Goal: Task Accomplishment & Management: Manage account settings

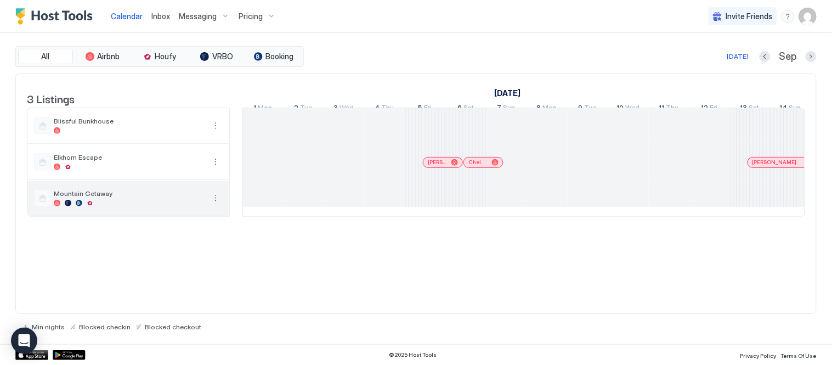
scroll to position [0, 610]
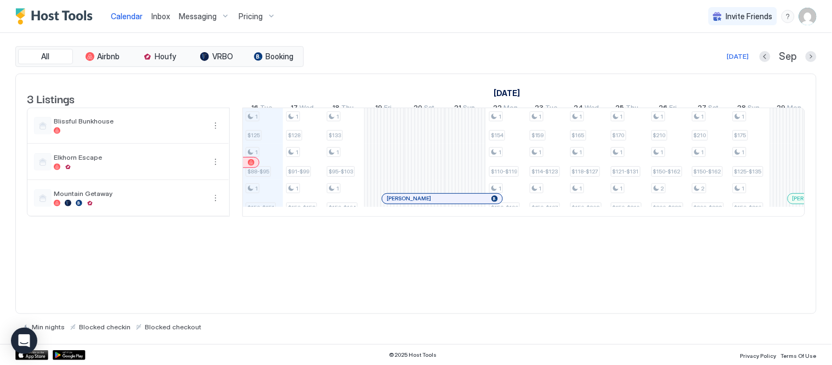
click at [811, 20] on img "User profile" at bounding box center [808, 17] width 18 height 18
click at [736, 59] on div "Settings" at bounding box center [747, 61] width 139 height 19
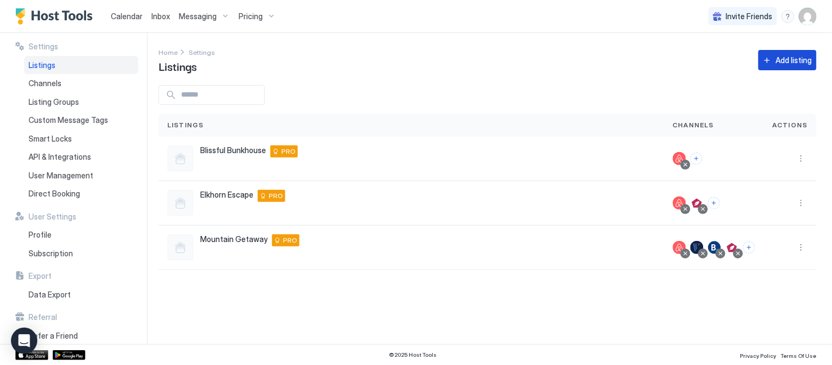
click at [792, 59] on div "Add listing" at bounding box center [794, 60] width 36 height 12
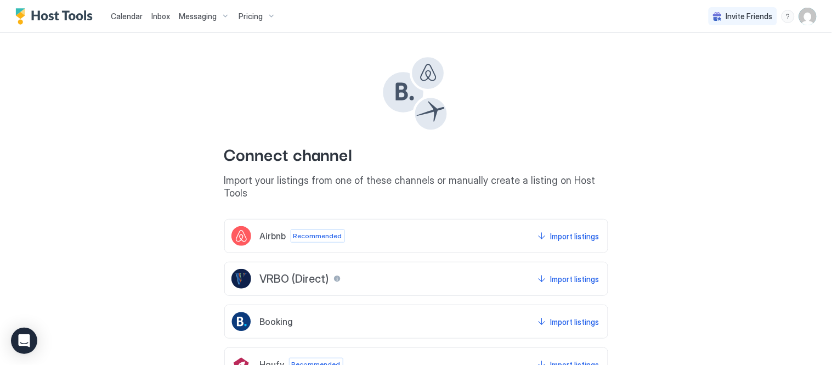
scroll to position [61, 0]
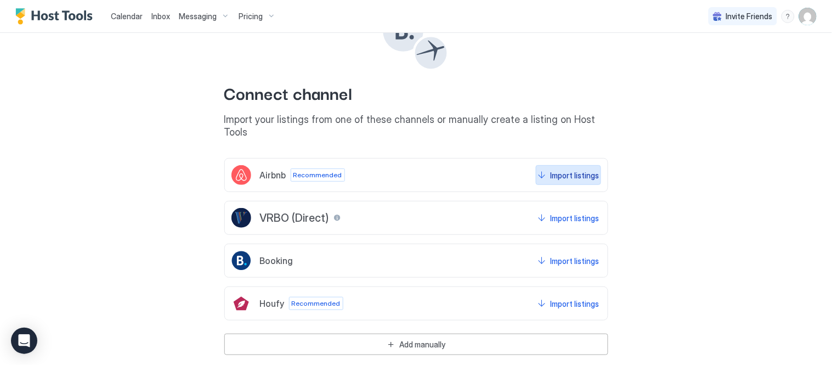
click at [573, 170] on div "Import listings" at bounding box center [575, 176] width 49 height 12
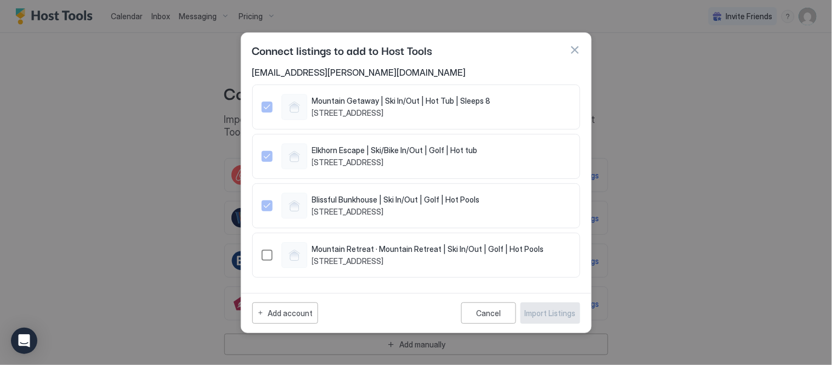
click at [271, 259] on div "1380099171828683122" at bounding box center [267, 255] width 11 height 11
click at [572, 314] on div "Import Listings" at bounding box center [550, 313] width 51 height 12
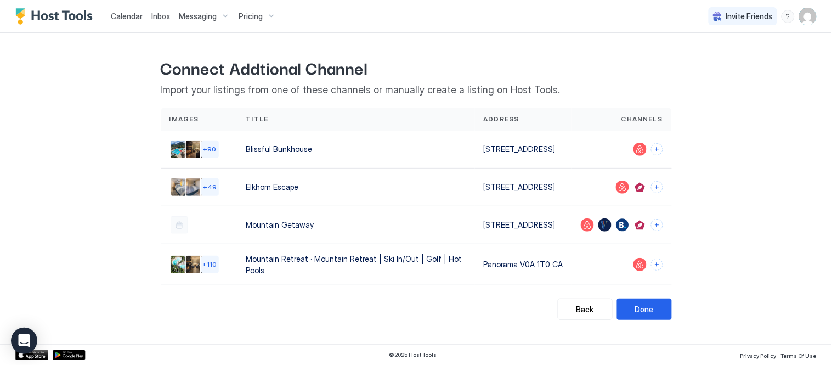
click at [645, 331] on div "Back Connect Addtional Channel Import your listings from one of these channels …" at bounding box center [416, 182] width 790 height 298
click at [650, 320] on button "Done" at bounding box center [644, 308] width 55 height 21
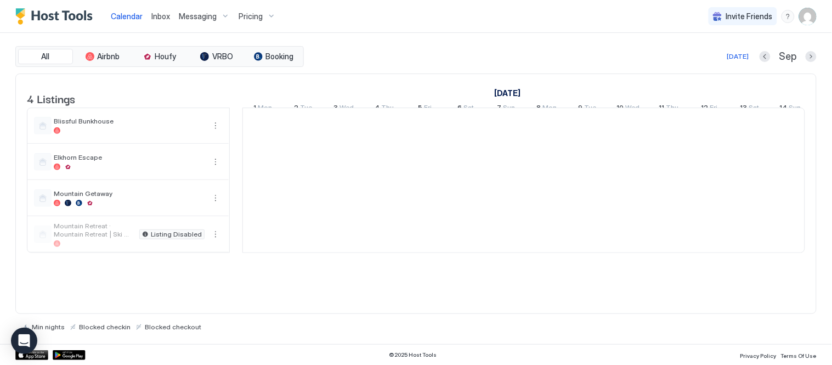
scroll to position [0, 610]
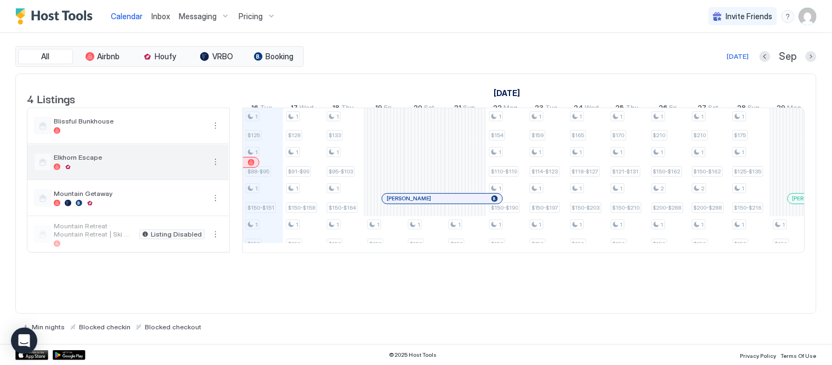
click at [117, 170] on div at bounding box center [129, 166] width 151 height 7
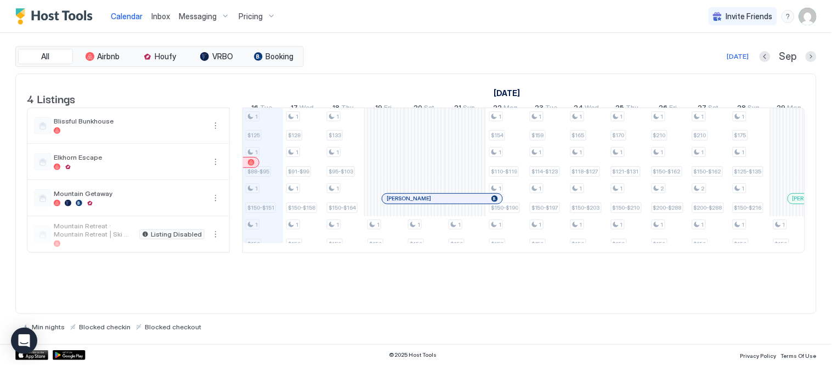
click at [273, 18] on div "Pricing" at bounding box center [257, 16] width 46 height 19
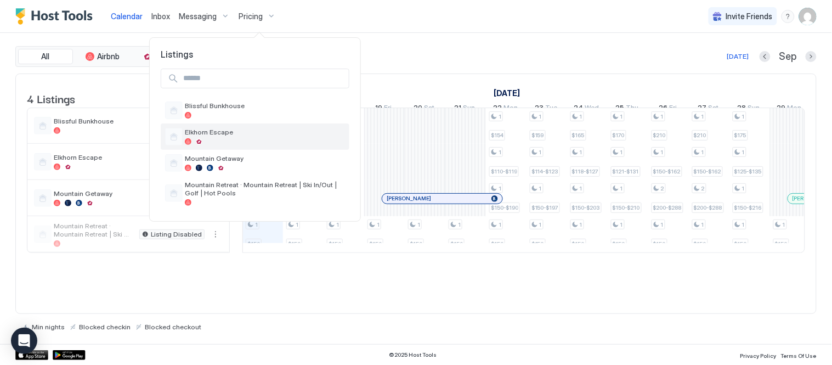
click at [213, 133] on span "Elkhorn Escape" at bounding box center [265, 132] width 160 height 8
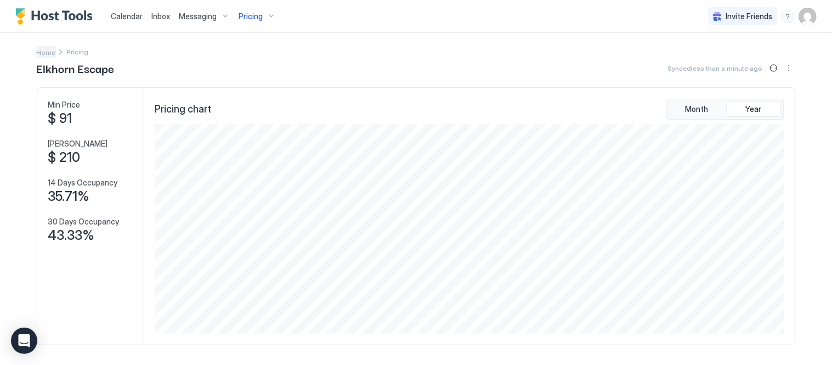
click at [43, 54] on span "Home" at bounding box center [46, 52] width 19 height 8
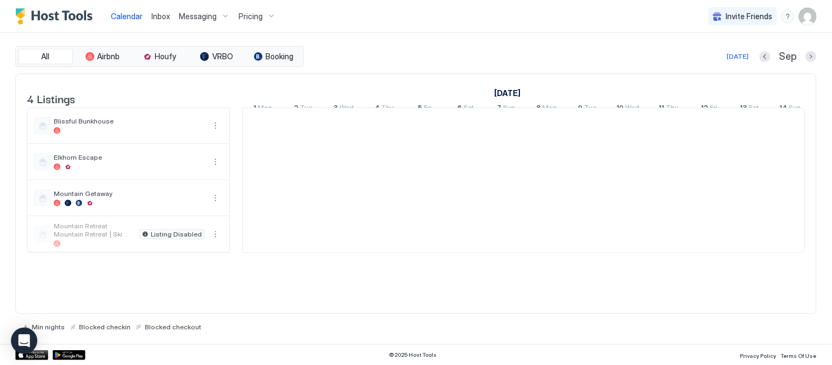
scroll to position [0, 610]
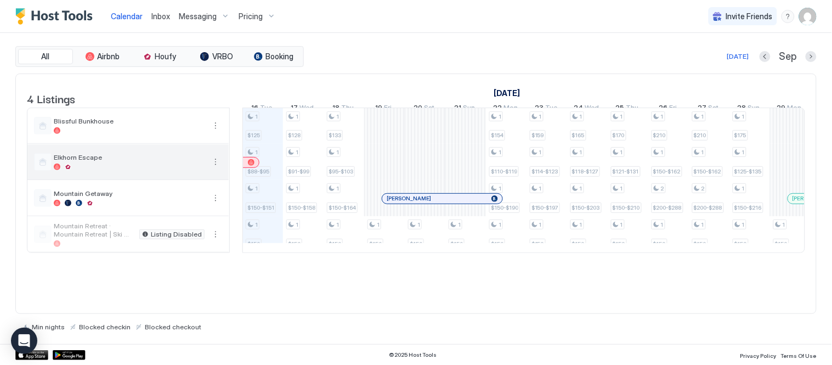
click at [110, 170] on div "Elkhorn Escape" at bounding box center [129, 161] width 151 height 17
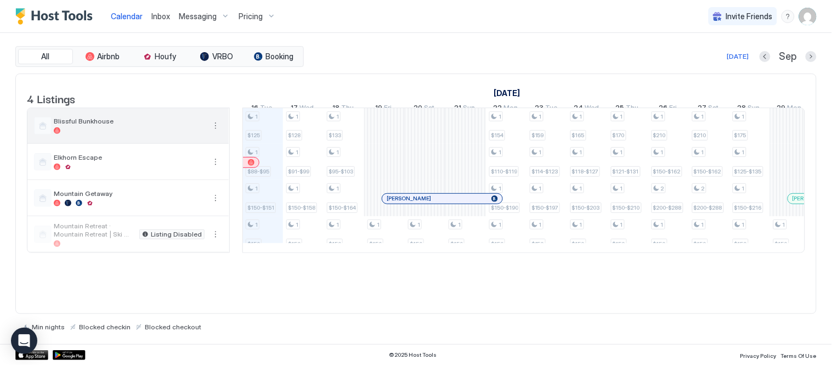
click at [169, 125] on span "Blissful Bunkhouse" at bounding box center [129, 121] width 151 height 8
click at [94, 125] on span "Blissful Bunkhouse" at bounding box center [129, 121] width 151 height 8
click at [268, 11] on div "Pricing" at bounding box center [257, 16] width 46 height 19
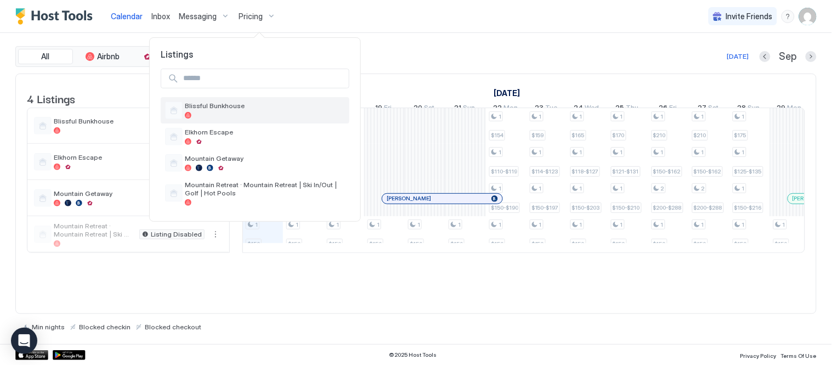
click at [233, 105] on span "Blissful Bunkhouse" at bounding box center [265, 105] width 160 height 8
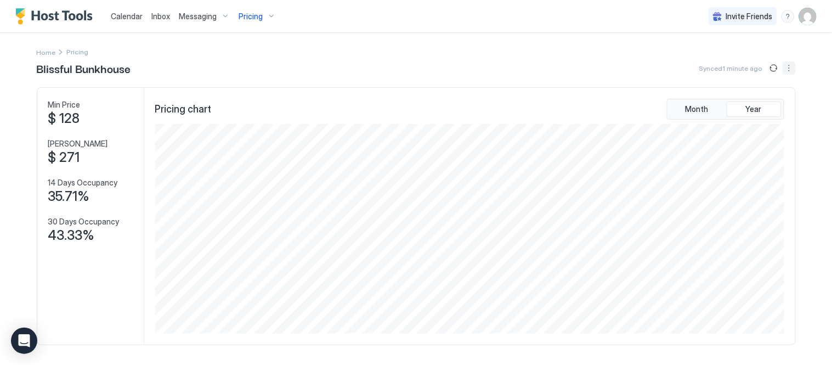
click at [783, 66] on button "More options" at bounding box center [789, 67] width 13 height 13
click at [780, 100] on span "Listing Settings" at bounding box center [766, 101] width 49 height 8
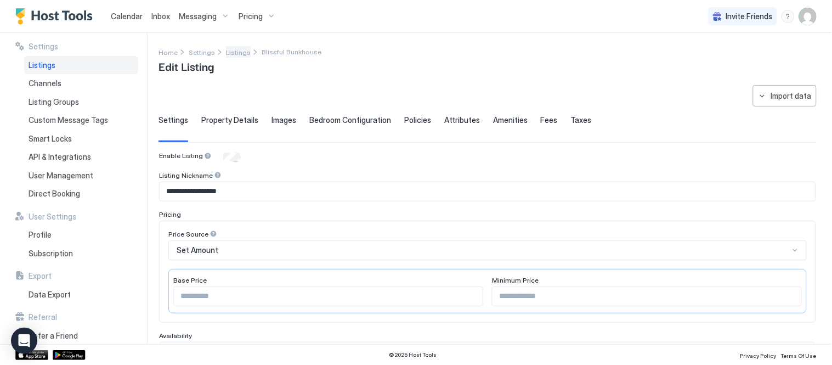
click at [232, 50] on span "Listings" at bounding box center [238, 52] width 25 height 8
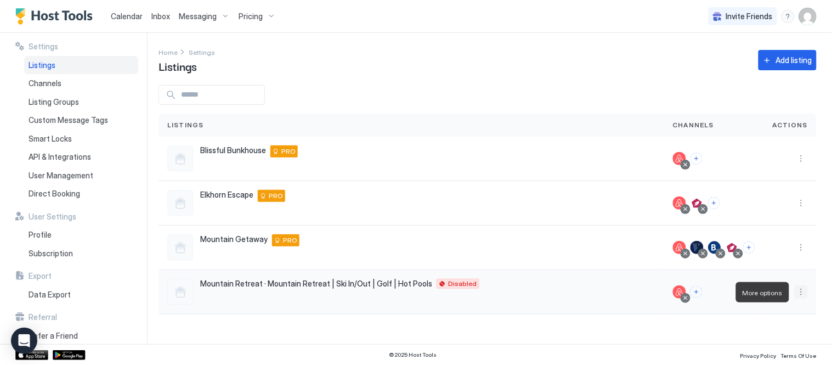
click at [798, 289] on button "More options" at bounding box center [801, 291] width 13 height 13
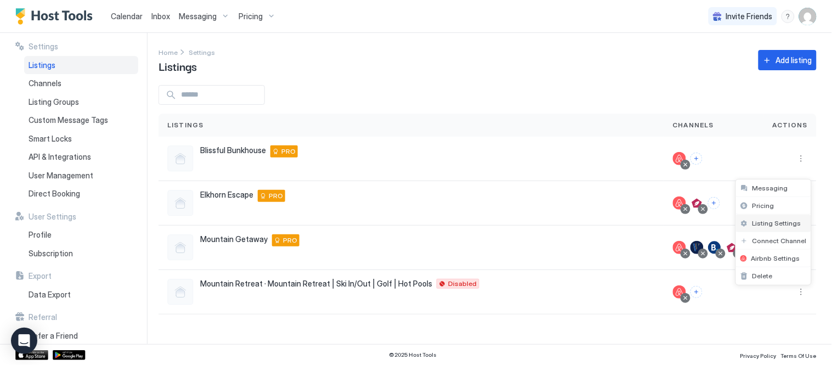
click at [766, 222] on span "Listing Settings" at bounding box center [777, 223] width 49 height 8
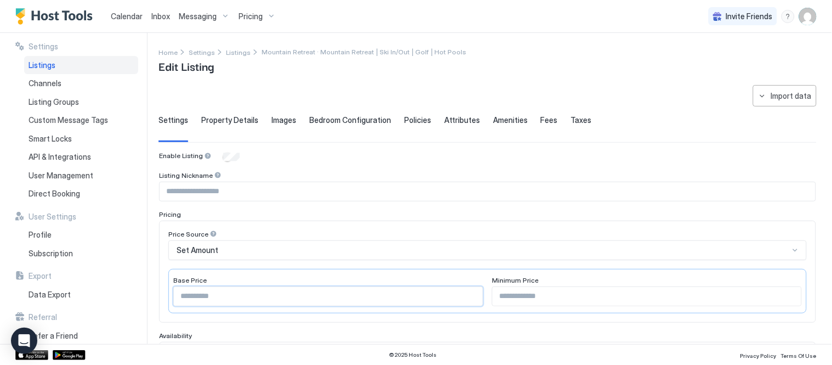
drag, startPoint x: 218, startPoint y: 296, endPoint x: 149, endPoint y: 311, distance: 70.2
click at [150, 311] on div "**********" at bounding box center [416, 188] width 832 height 311
type input "***"
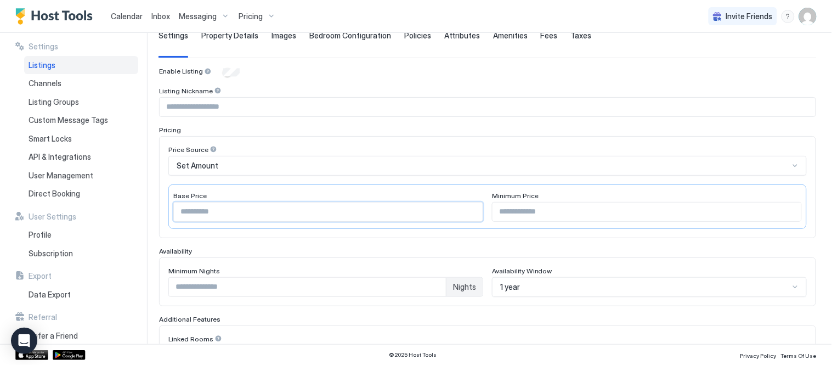
scroll to position [122, 0]
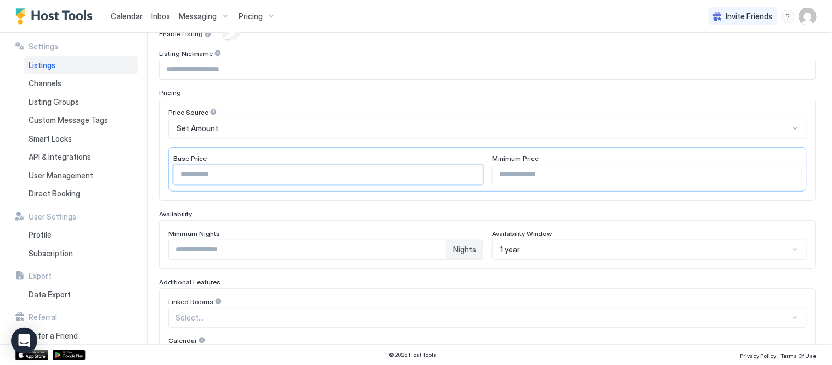
type input "***"
click at [214, 66] on input "Input Field" at bounding box center [488, 69] width 656 height 19
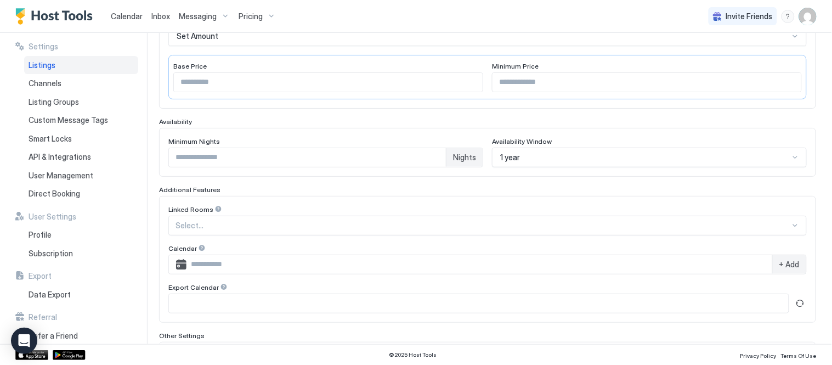
scroll to position [244, 0]
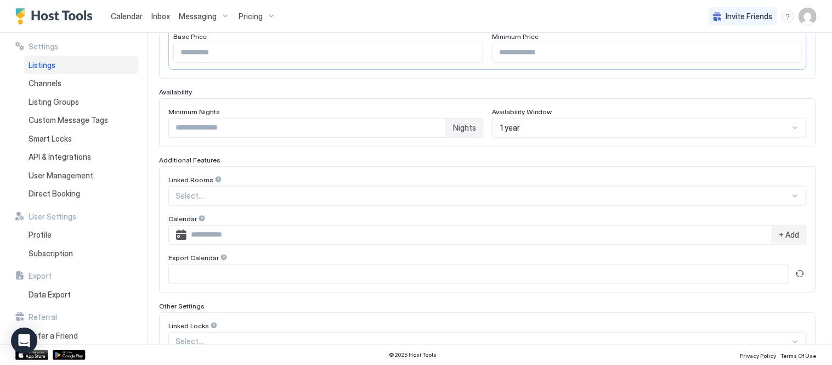
type input "**********"
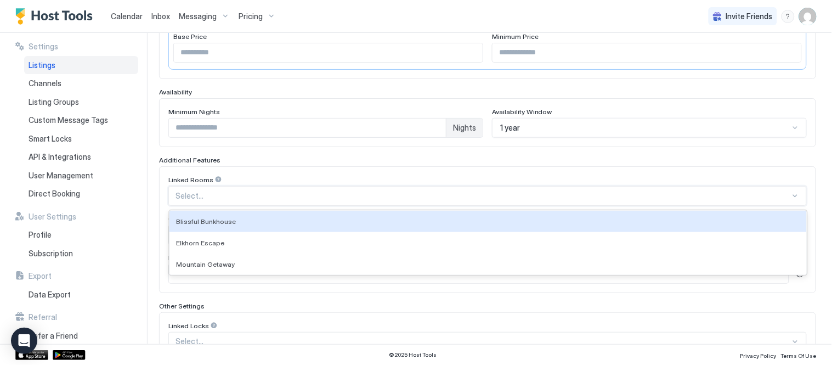
click at [212, 198] on div at bounding box center [483, 196] width 615 height 10
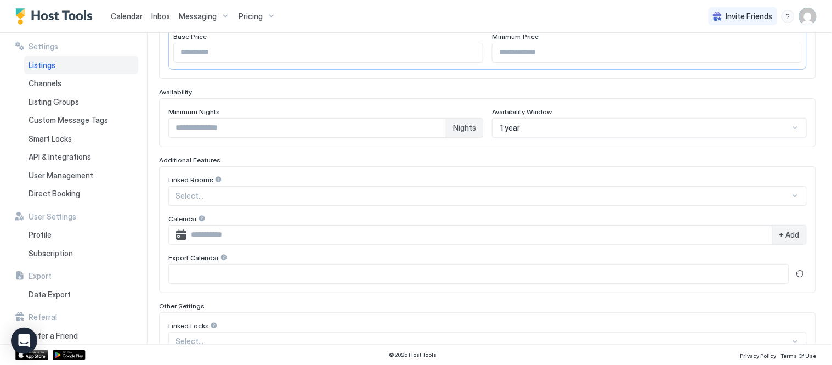
click at [263, 172] on div "Linked Rooms Select... Calendar + Add Export Calendar" at bounding box center [487, 229] width 657 height 127
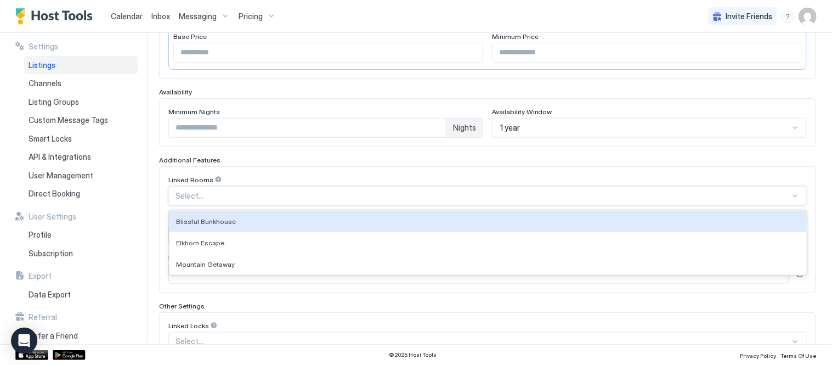
click at [240, 188] on div "Select..." at bounding box center [487, 196] width 639 height 20
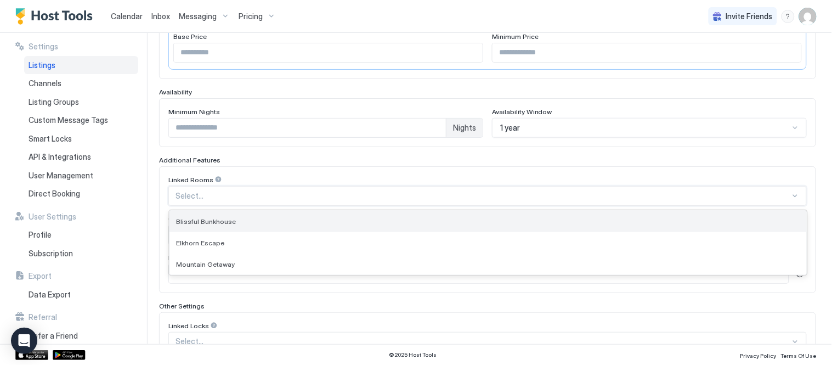
click at [238, 221] on div "Blissful Bunkhouse" at bounding box center [488, 221] width 624 height 8
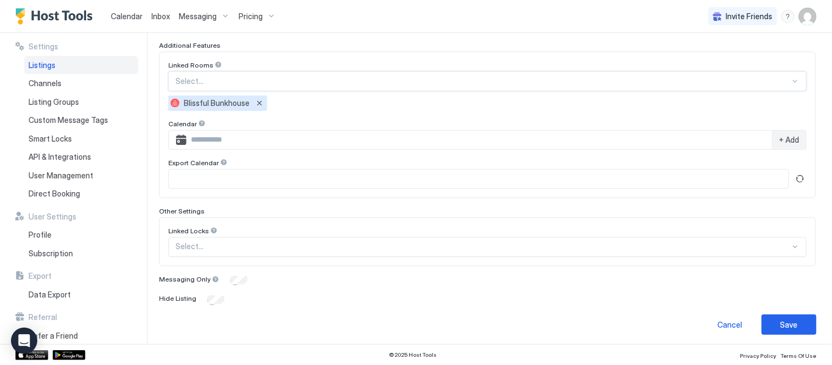
scroll to position [363, 0]
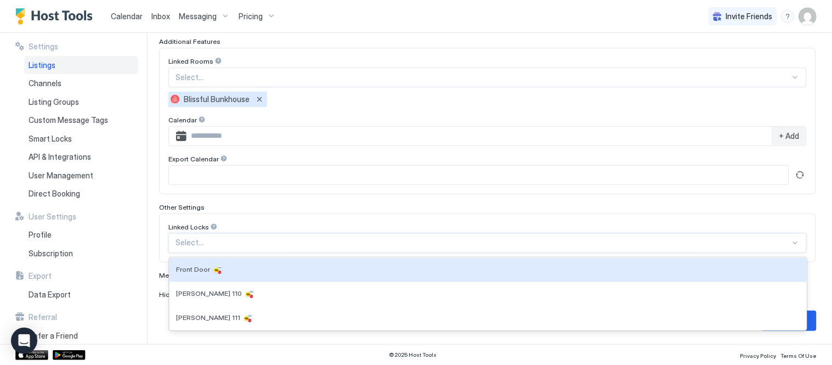
click at [281, 244] on div at bounding box center [483, 243] width 615 height 10
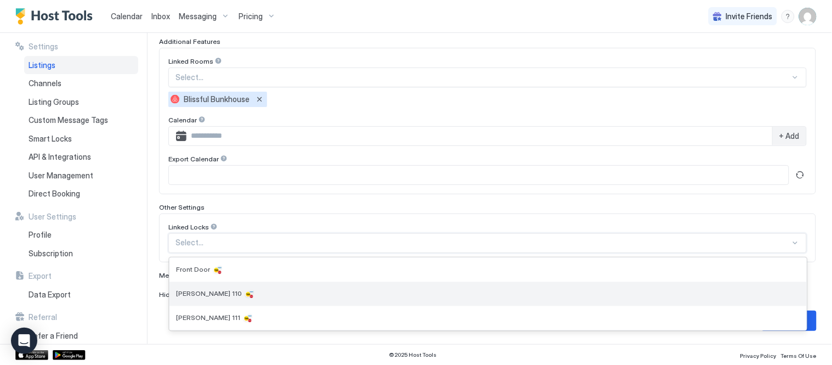
click at [267, 297] on div "[PERSON_NAME] 110" at bounding box center [488, 294] width 624 height 11
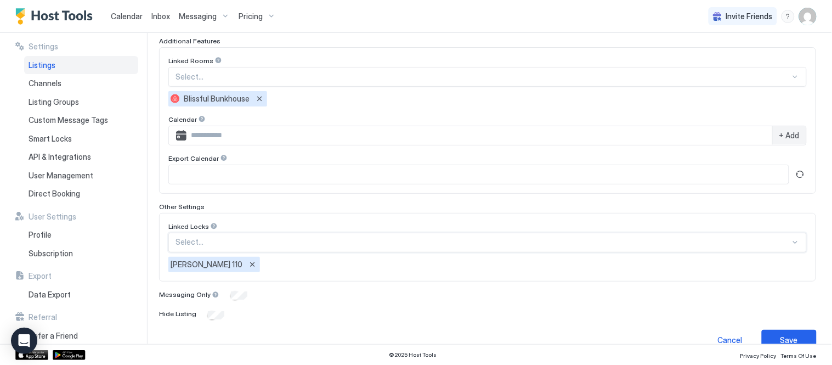
scroll to position [382, 0]
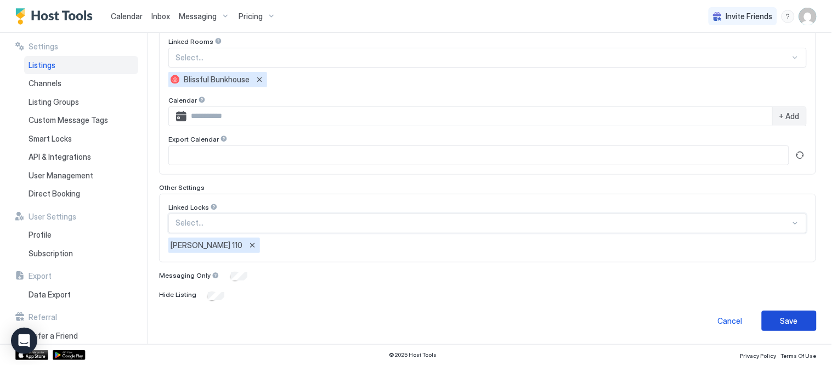
click at [765, 317] on button "Save" at bounding box center [789, 321] width 55 height 20
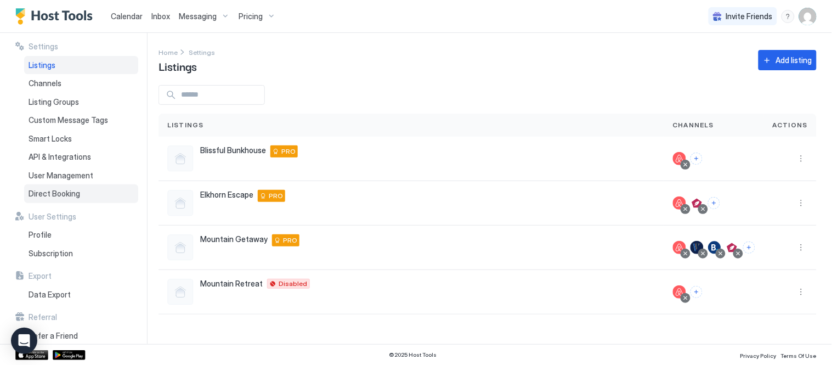
click at [67, 187] on div "Direct Booking" at bounding box center [81, 193] width 114 height 19
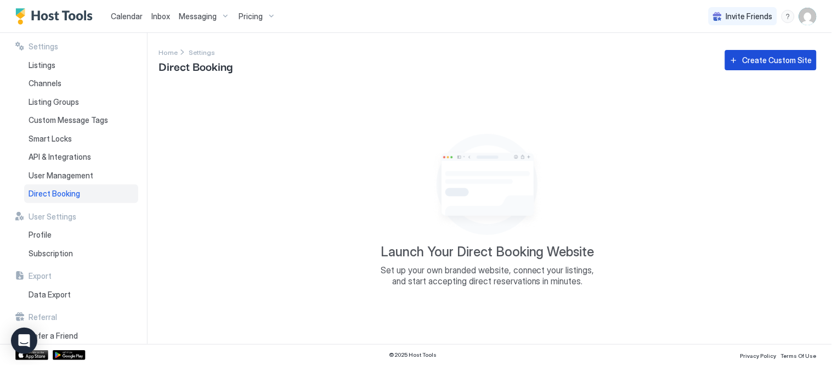
click at [799, 57] on div "Create Custom Site" at bounding box center [778, 60] width 70 height 12
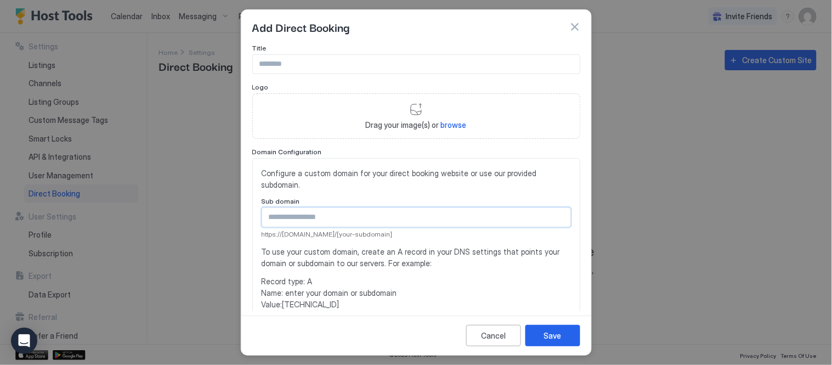
click at [343, 219] on input "Input Field" at bounding box center [416, 217] width 308 height 19
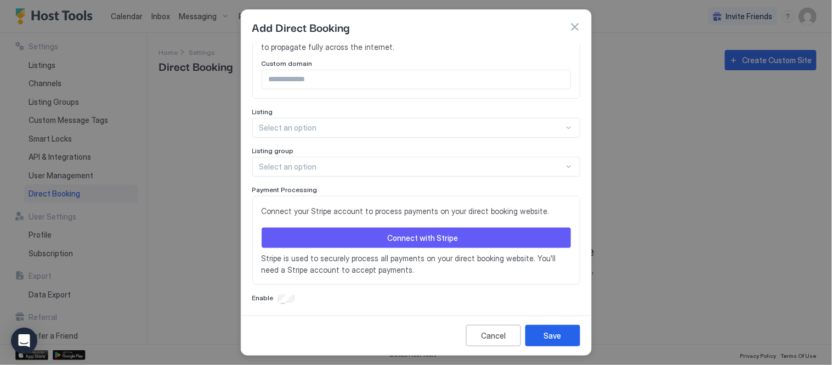
scroll to position [291, 0]
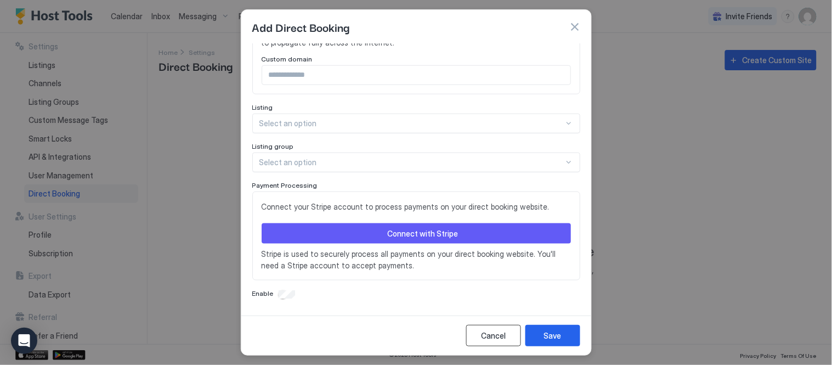
click at [494, 332] on div "Cancel" at bounding box center [493, 336] width 25 height 12
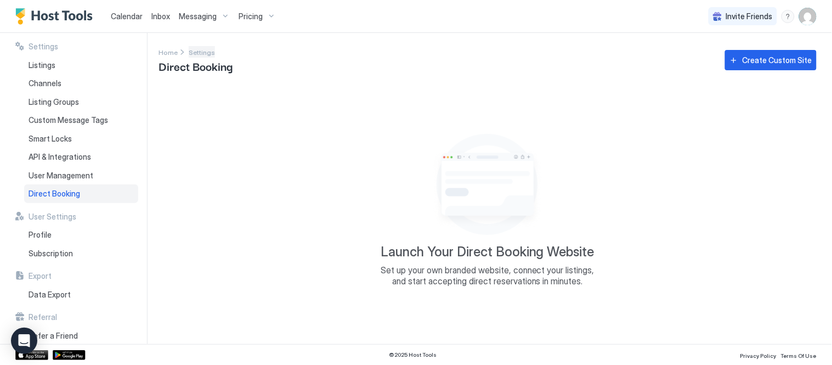
click at [206, 54] on span "Settings" at bounding box center [202, 52] width 26 height 8
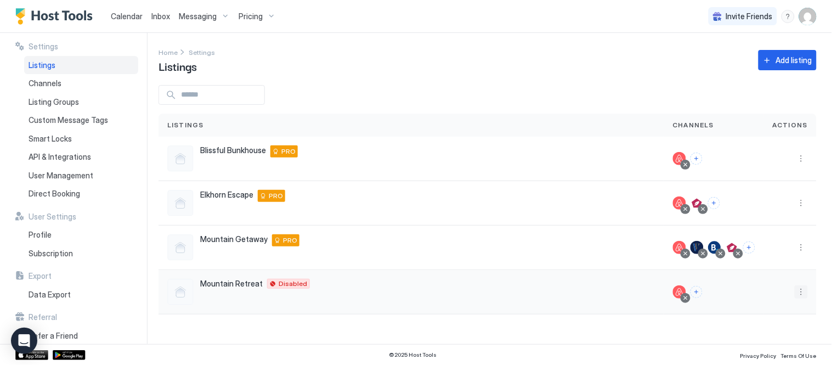
click at [802, 287] on button "More options" at bounding box center [801, 291] width 13 height 13
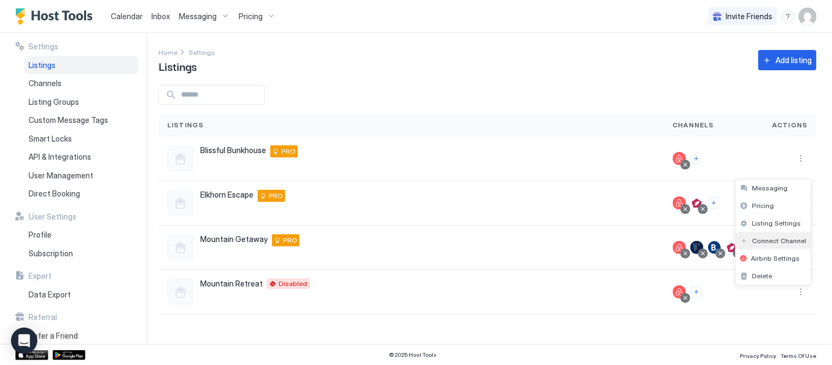
click at [777, 238] on span "Connect Channel" at bounding box center [780, 240] width 54 height 8
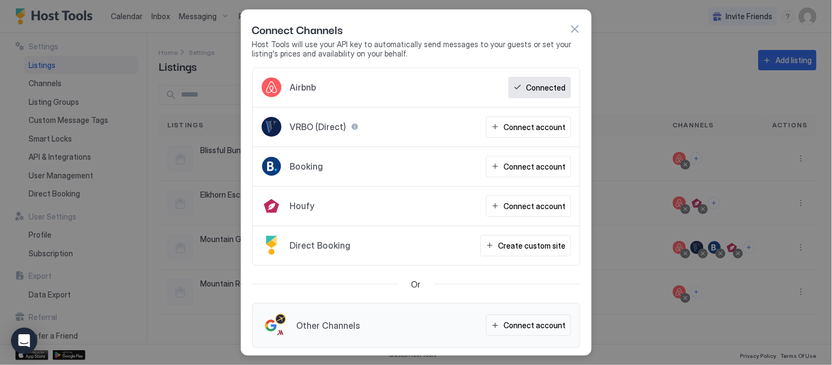
click at [579, 26] on button "button" at bounding box center [574, 29] width 11 height 11
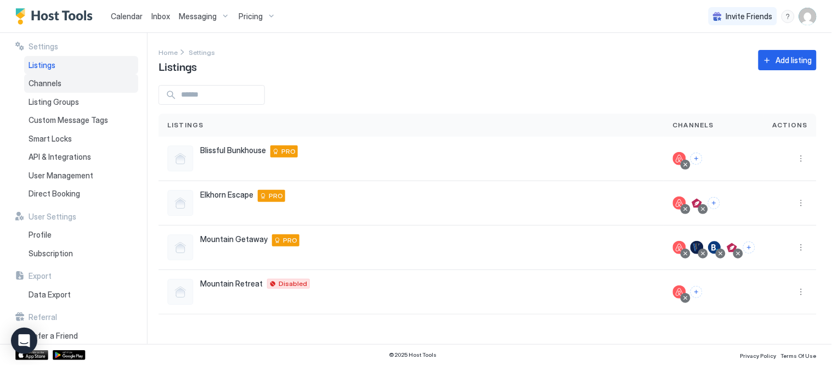
click at [57, 81] on span "Channels" at bounding box center [45, 83] width 33 height 10
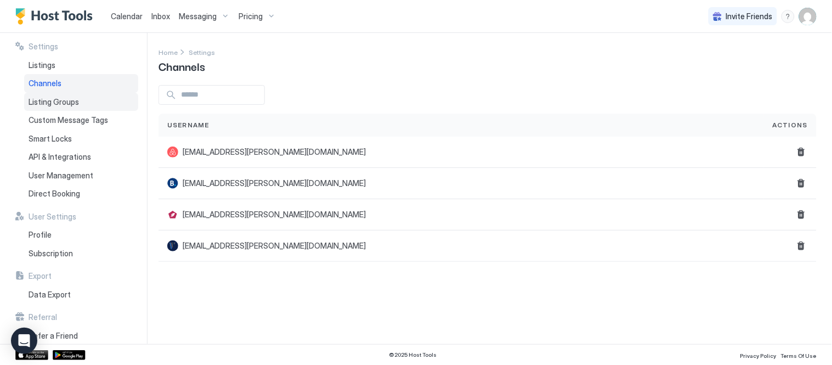
click at [72, 95] on div "Listing Groups" at bounding box center [81, 102] width 114 height 19
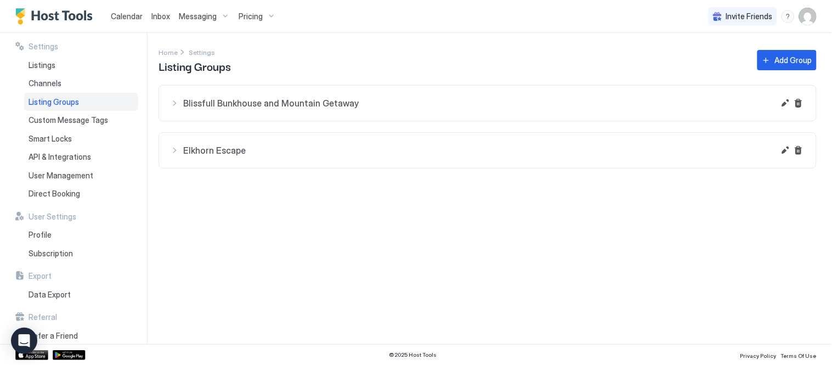
click at [172, 100] on div "Blissfull Bunkhouse and Mountain Getaway" at bounding box center [472, 103] width 605 height 13
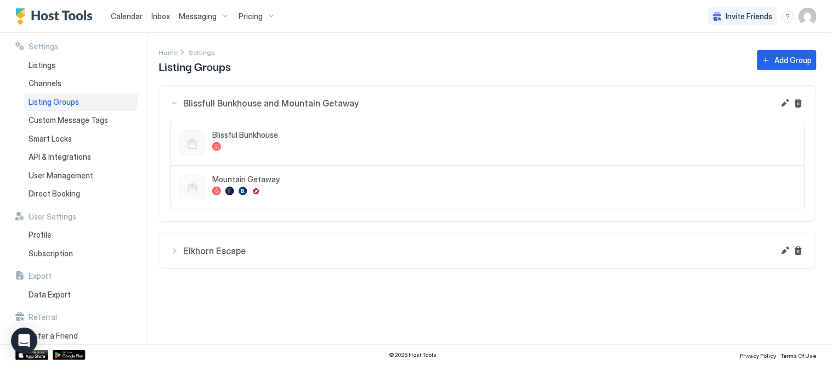
click at [172, 247] on div "Elkhorn Escape" at bounding box center [472, 250] width 605 height 13
click at [52, 68] on span "Listings" at bounding box center [42, 65] width 27 height 10
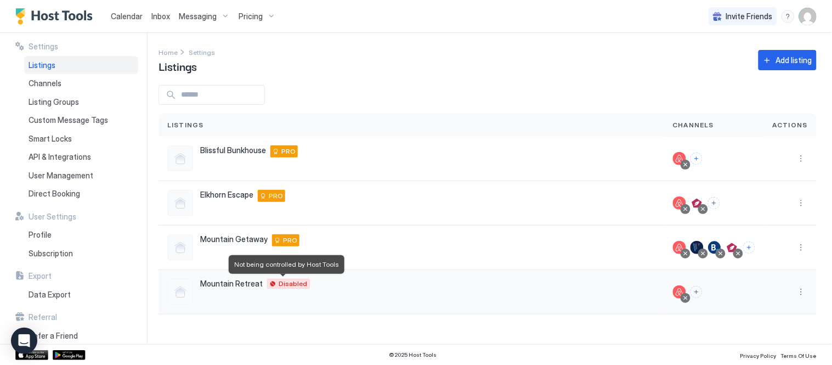
click at [270, 281] on div "Disabled" at bounding box center [288, 284] width 43 height 10
click at [795, 290] on button "More options" at bounding box center [801, 291] width 13 height 13
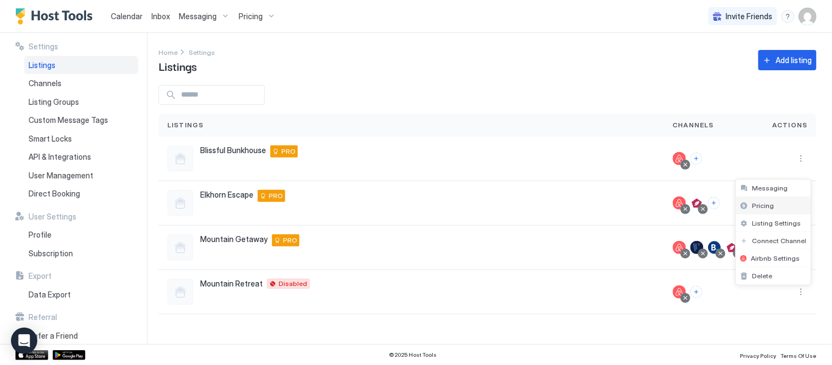
click at [774, 198] on div "Pricing" at bounding box center [773, 206] width 75 height 18
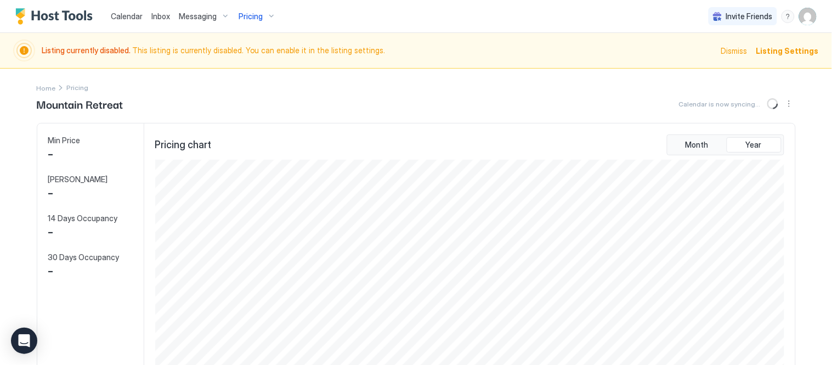
scroll to position [210, 631]
click at [783, 52] on span "Listing Settings" at bounding box center [788, 51] width 63 height 12
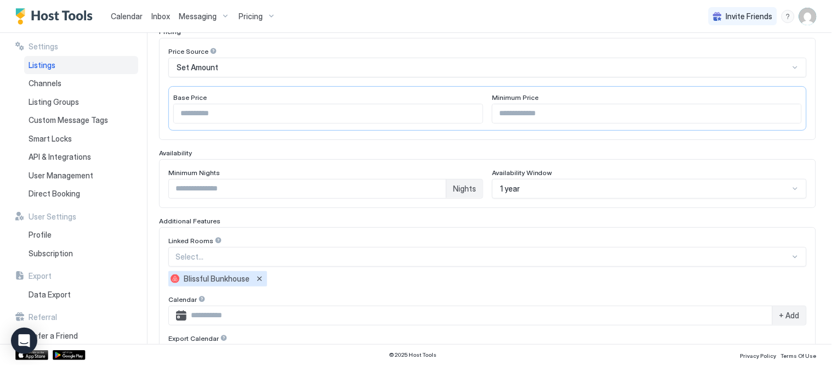
scroll to position [244, 0]
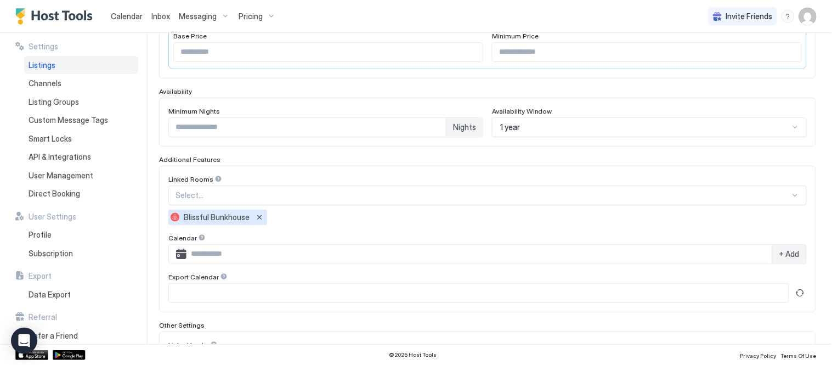
click at [525, 137] on div "1 year" at bounding box center [649, 127] width 315 height 20
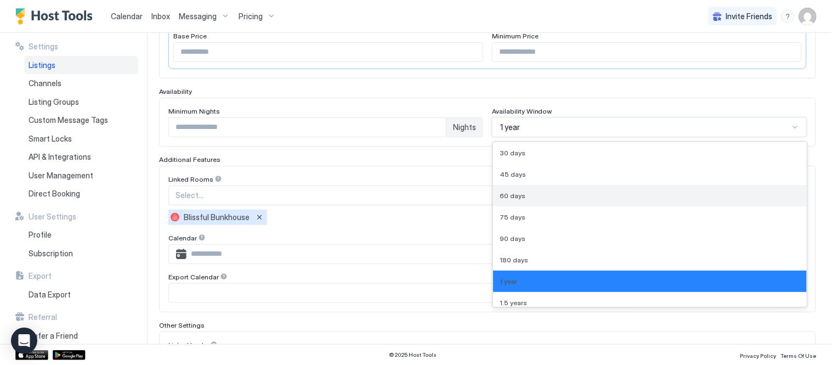
click at [525, 192] on div "60 days" at bounding box center [650, 195] width 301 height 8
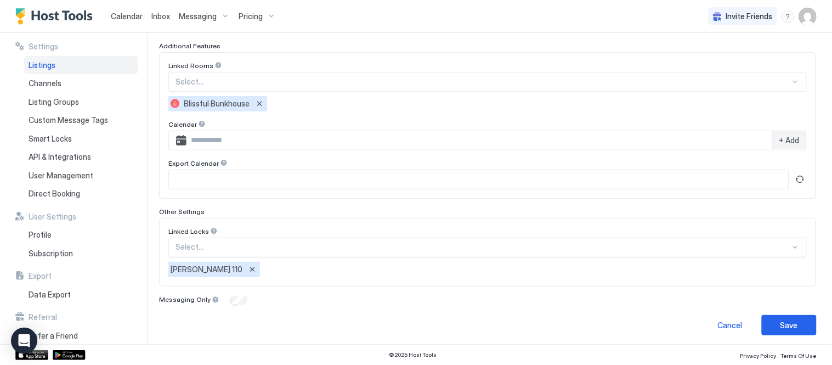
scroll to position [363, 0]
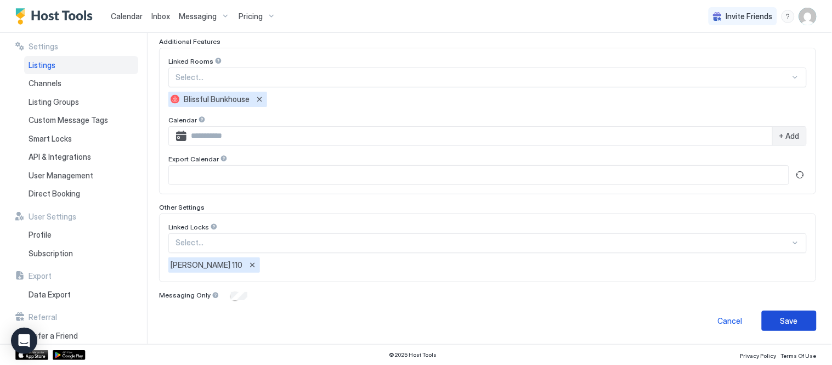
click at [792, 317] on button "Save" at bounding box center [789, 321] width 55 height 20
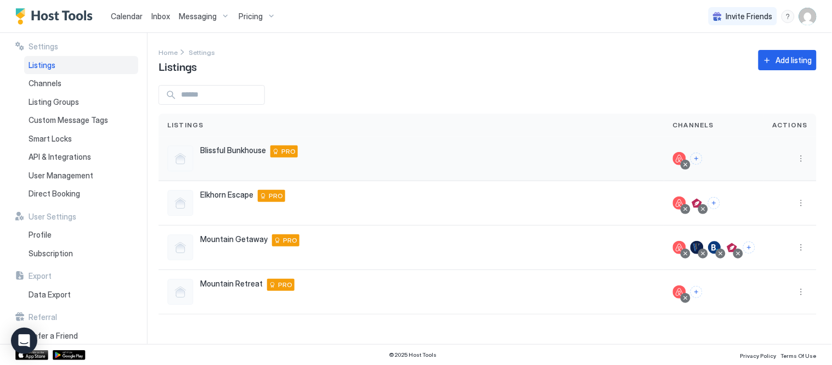
click at [238, 158] on div "Blissful Bunkhouse [STREET_ADDRESS] PRO" at bounding box center [411, 158] width 488 height 26
drag, startPoint x: 810, startPoint y: 160, endPoint x: 799, endPoint y: 160, distance: 11.0
click at [802, 160] on div at bounding box center [790, 159] width 53 height 44
click at [799, 160] on button "More options" at bounding box center [801, 158] width 13 height 13
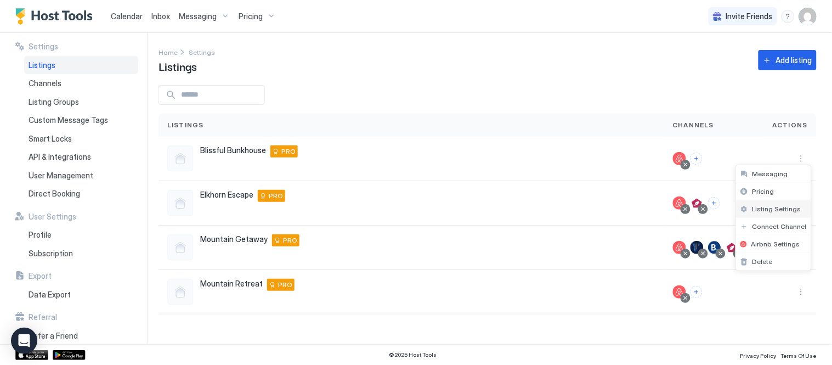
click at [778, 207] on span "Listing Settings" at bounding box center [777, 209] width 49 height 8
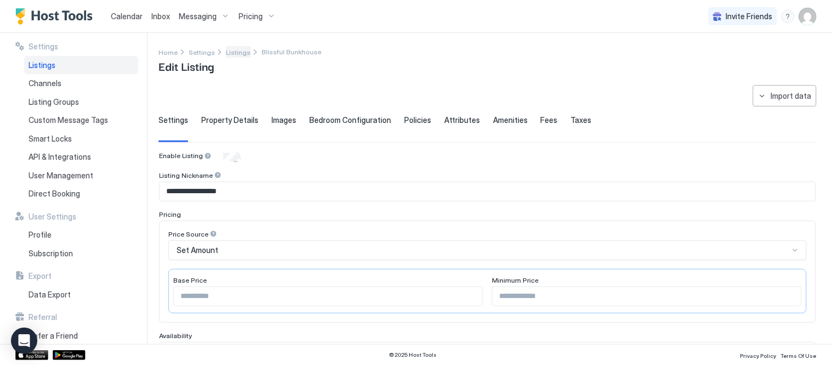
click at [233, 48] on span "Listings" at bounding box center [238, 52] width 25 height 8
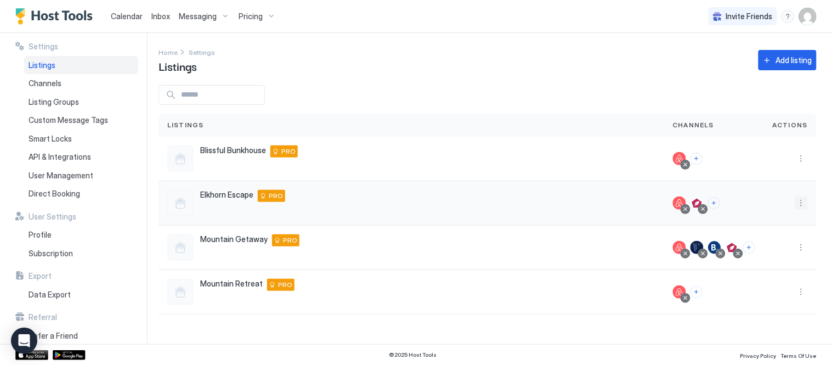
click at [798, 207] on button "More options" at bounding box center [801, 202] width 13 height 13
click at [772, 251] on span "Listing Settings" at bounding box center [777, 253] width 49 height 8
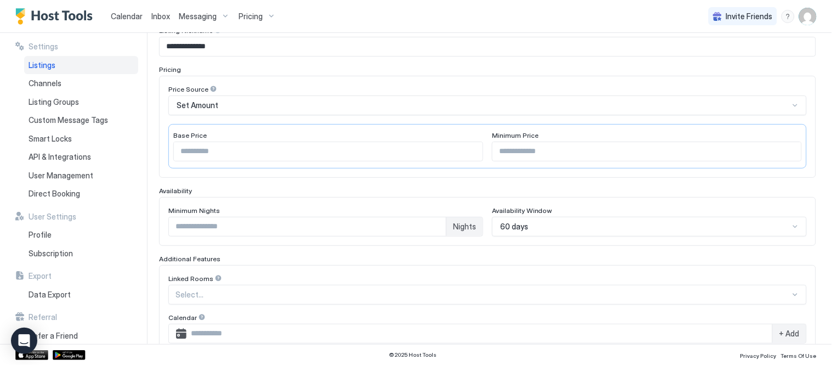
scroll to position [183, 0]
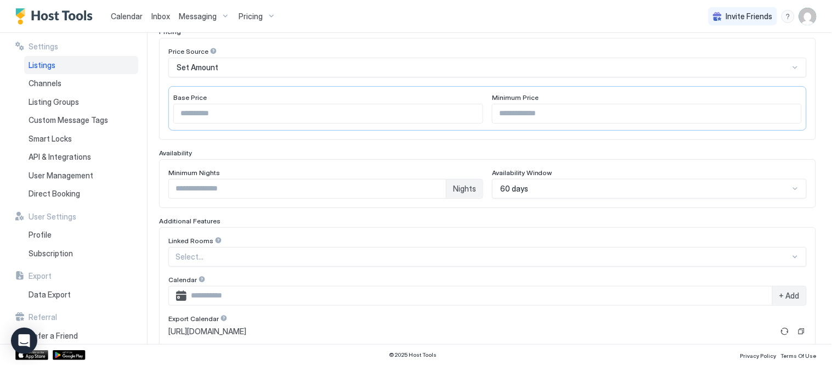
click at [289, 258] on div "Select..." at bounding box center [487, 257] width 639 height 20
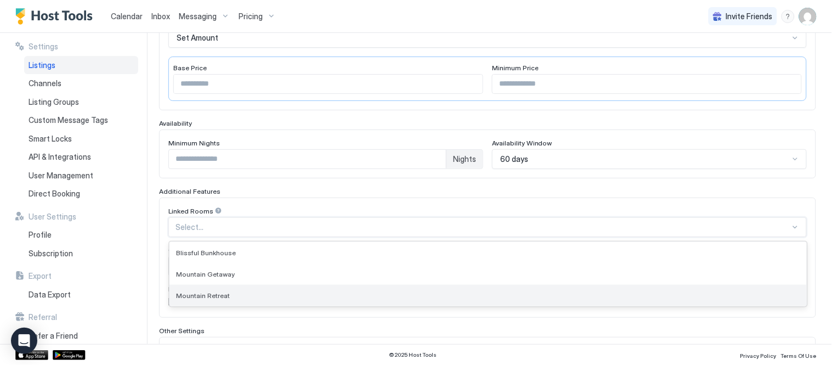
click at [278, 289] on div "Mountain Retreat" at bounding box center [488, 295] width 637 height 21
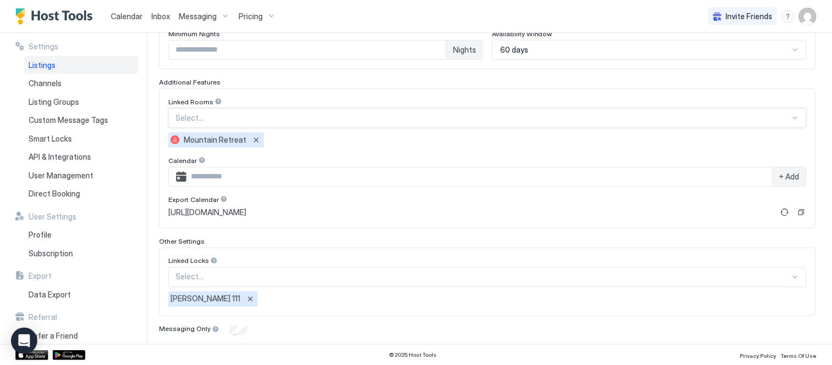
scroll to position [356, 0]
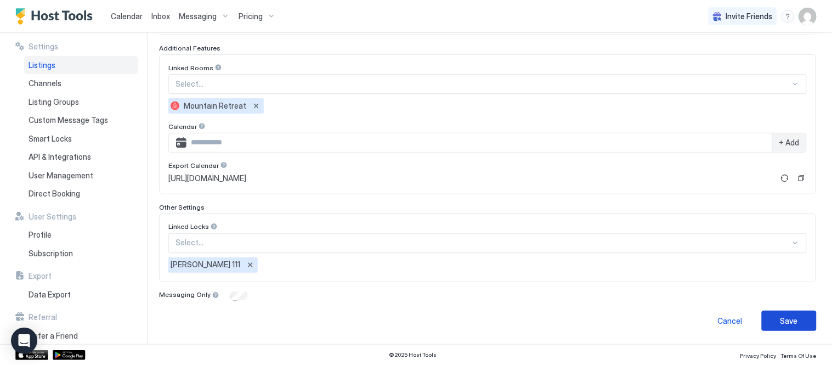
click at [781, 316] on div "Save" at bounding box center [790, 321] width 18 height 12
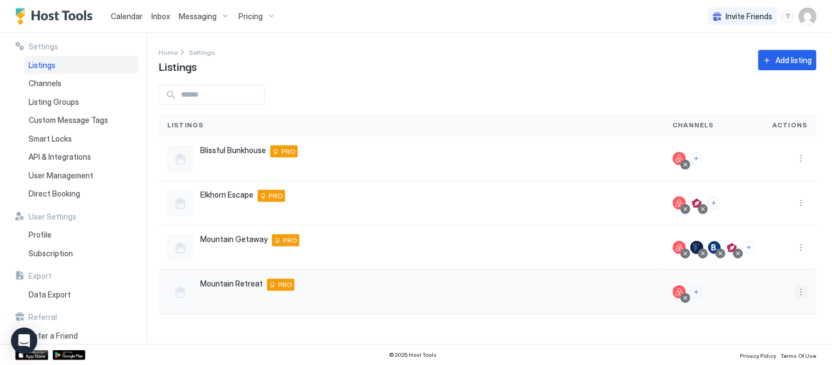
click at [807, 289] on button "More options" at bounding box center [801, 291] width 13 height 13
click at [786, 223] on span "Listing Settings" at bounding box center [777, 223] width 49 height 8
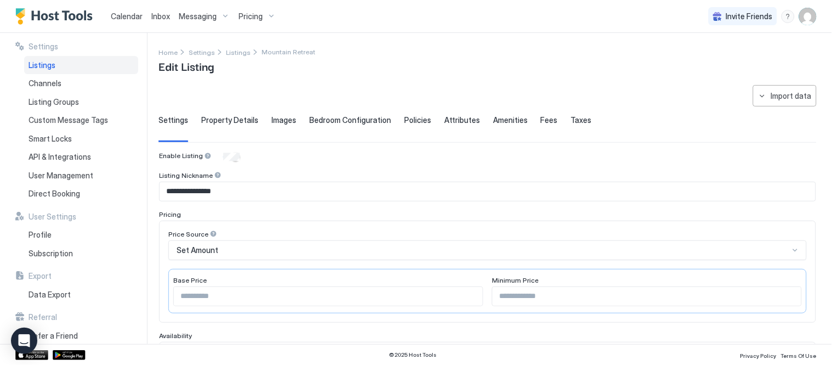
scroll to position [304, 0]
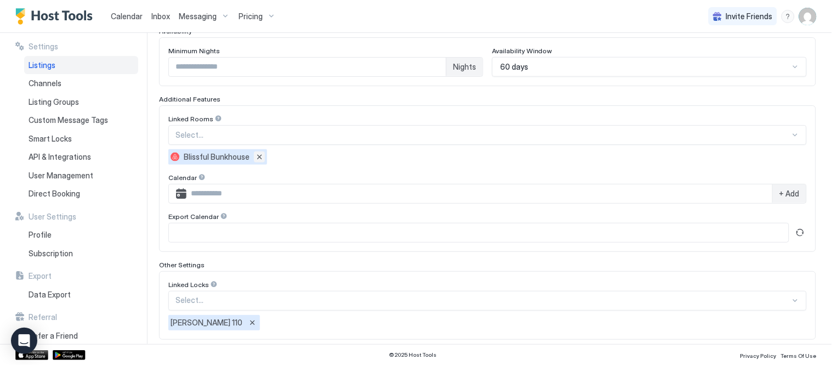
click at [258, 154] on button "Remove" at bounding box center [259, 156] width 11 height 11
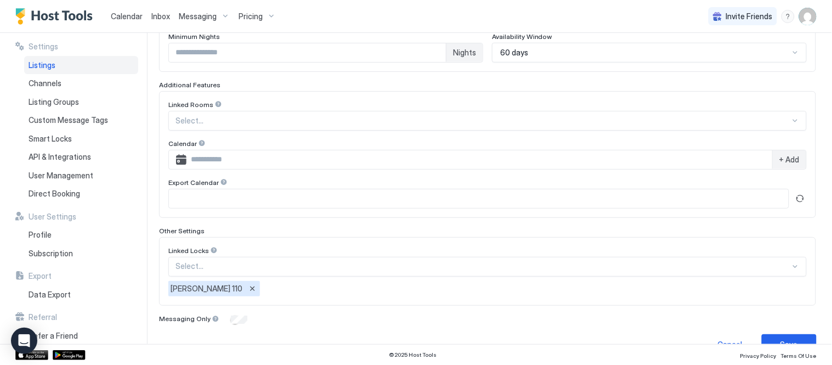
scroll to position [342, 0]
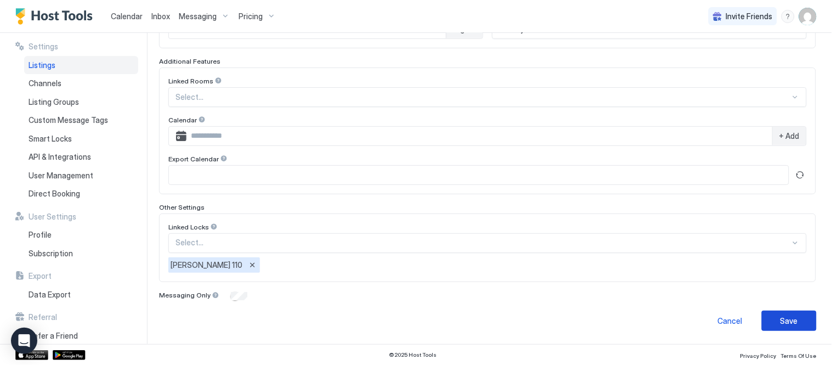
click at [785, 320] on div "Save" at bounding box center [790, 321] width 18 height 12
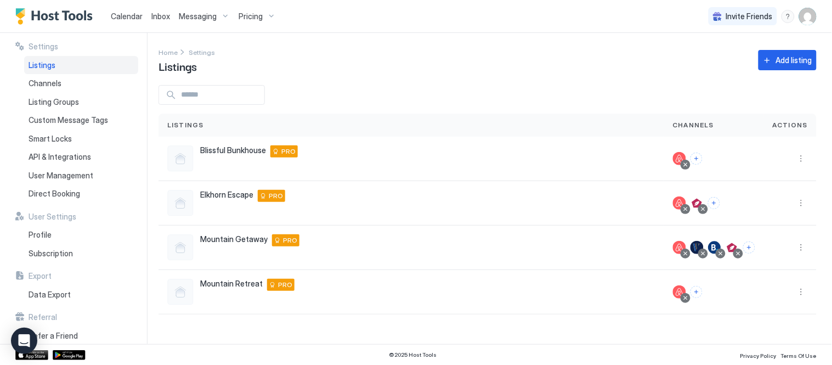
click at [136, 17] on span "Calendar" at bounding box center [127, 16] width 32 height 9
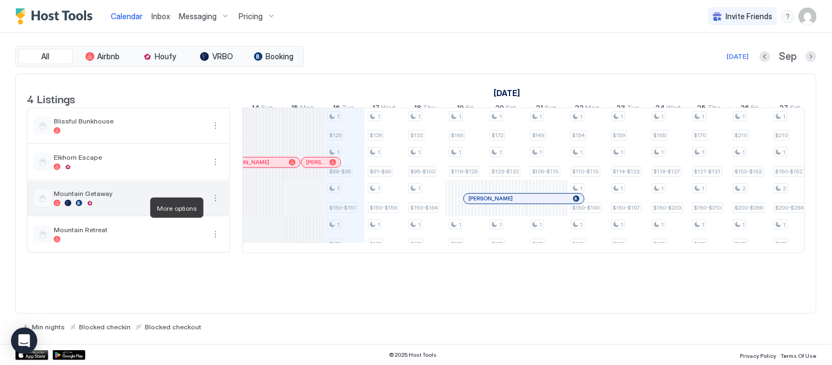
click at [213, 205] on button "More options" at bounding box center [215, 197] width 13 height 13
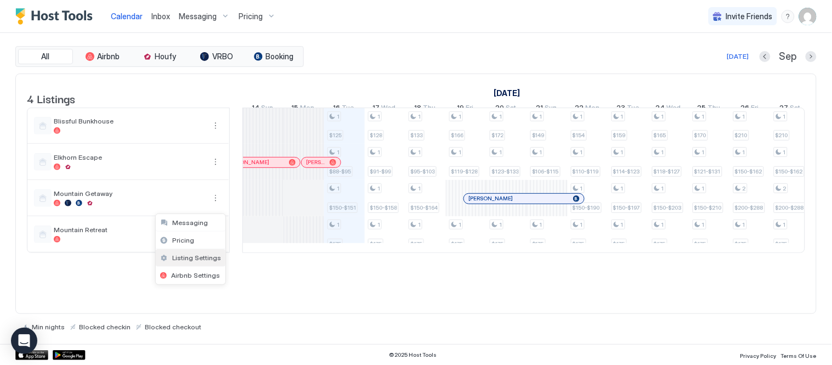
click at [206, 259] on span "Listing Settings" at bounding box center [196, 257] width 49 height 8
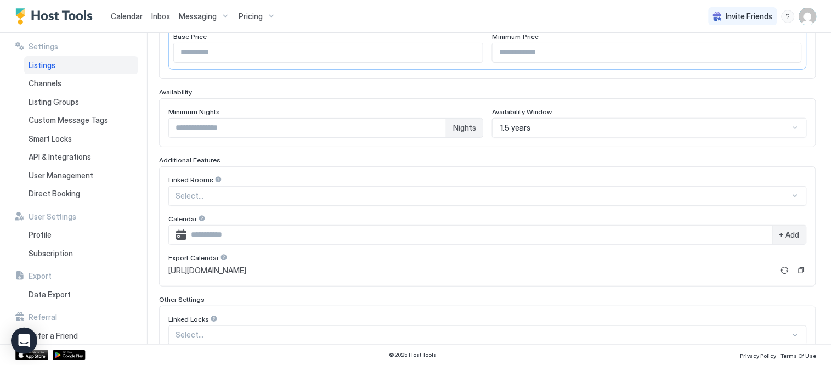
click at [224, 196] on div at bounding box center [483, 196] width 615 height 10
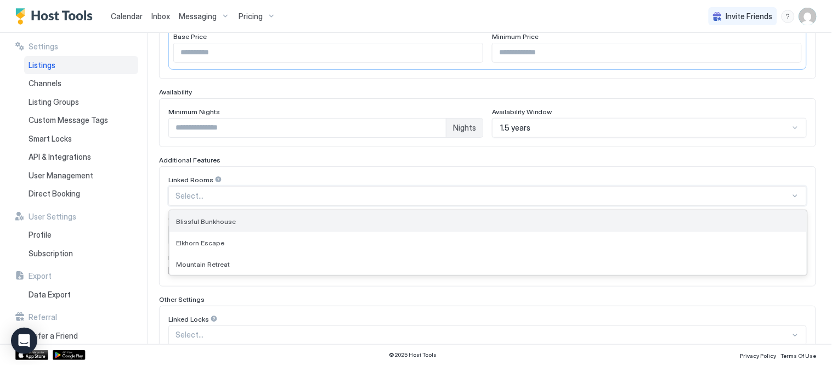
click at [229, 220] on span "Blissful Bunkhouse" at bounding box center [206, 221] width 60 height 8
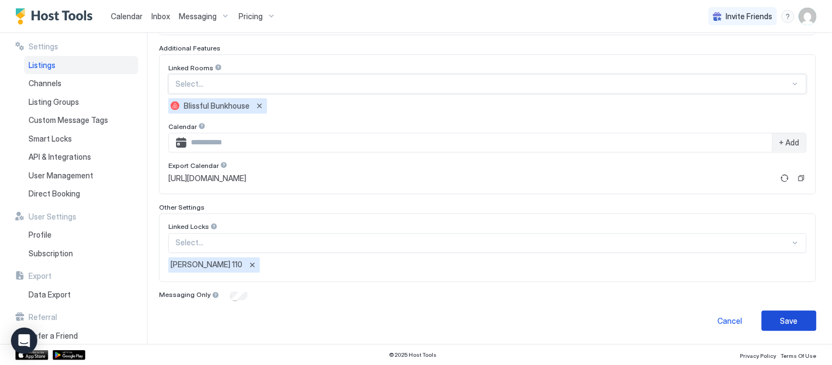
click at [781, 321] on div "Save" at bounding box center [790, 321] width 18 height 12
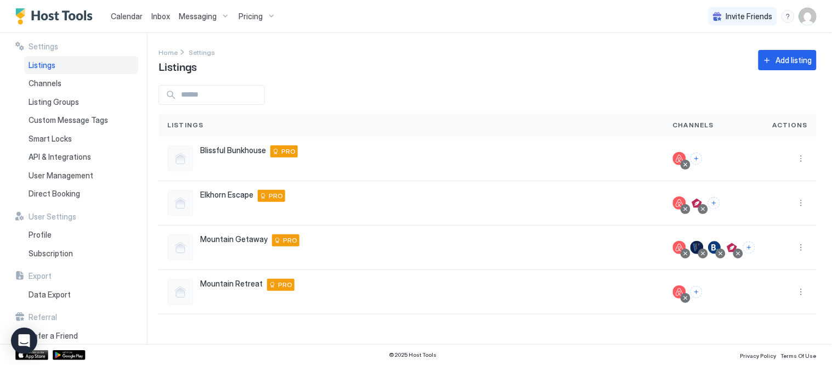
click at [129, 17] on span "Calendar" at bounding box center [127, 16] width 32 height 9
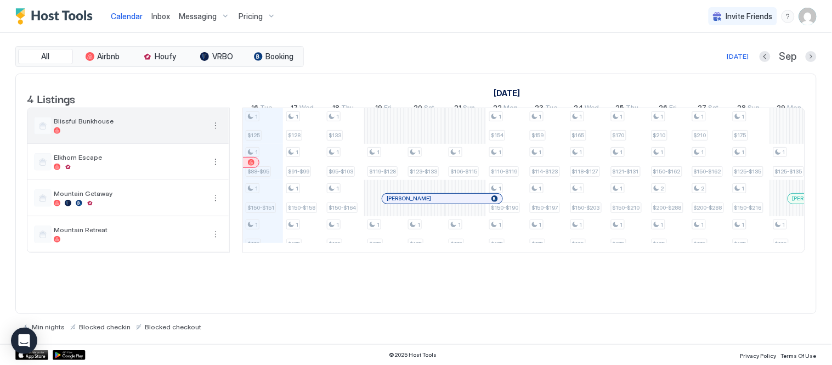
click at [216, 132] on button "More options" at bounding box center [215, 125] width 13 height 13
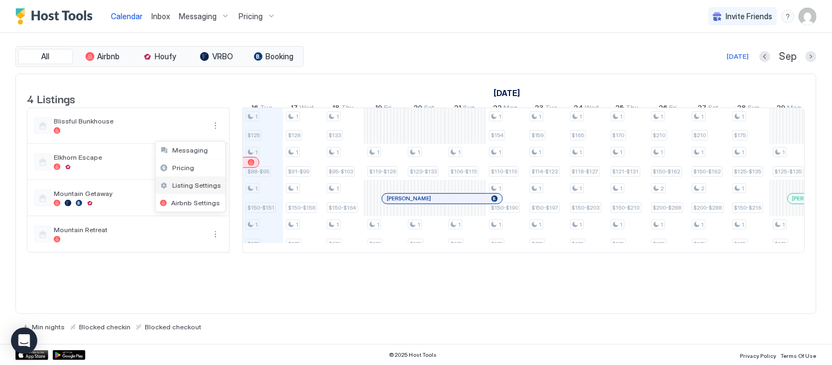
click at [203, 184] on span "Listing Settings" at bounding box center [196, 185] width 49 height 8
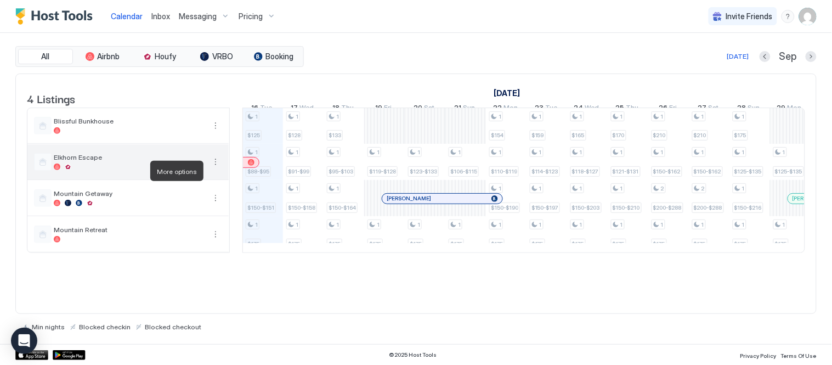
click at [212, 168] on button "More options" at bounding box center [215, 161] width 13 height 13
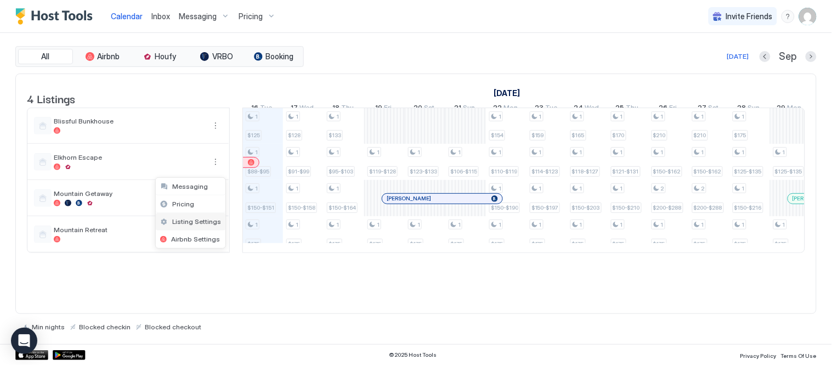
click at [201, 223] on span "Listing Settings" at bounding box center [196, 221] width 49 height 8
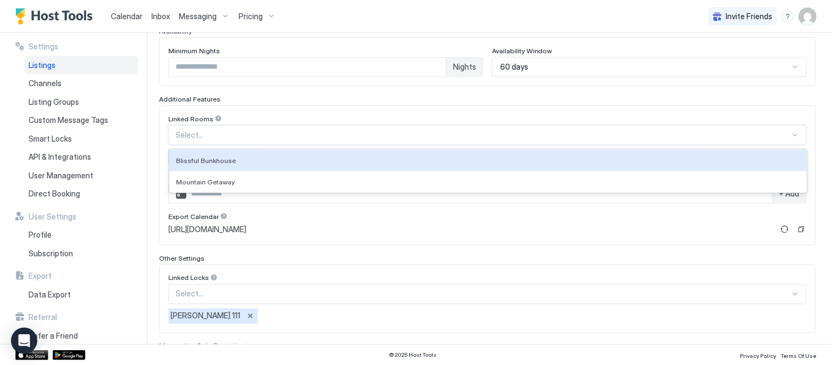
click at [238, 133] on div at bounding box center [483, 135] width 615 height 10
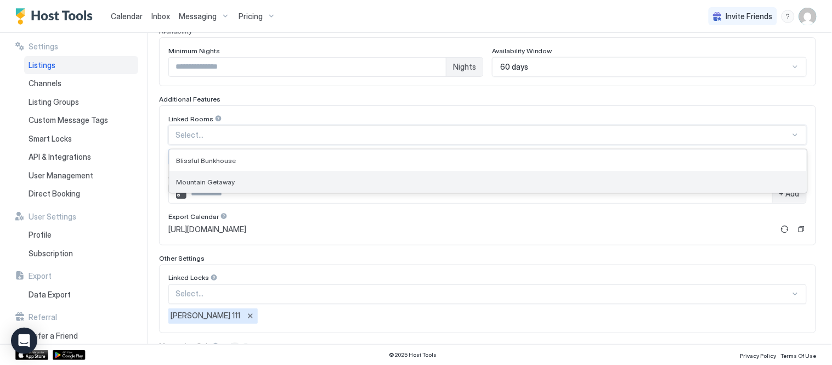
click at [238, 182] on div "Mountain Getaway" at bounding box center [488, 182] width 624 height 8
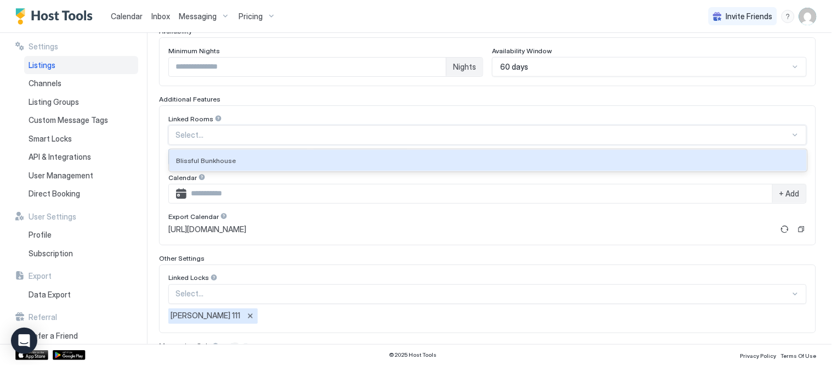
click at [207, 136] on div at bounding box center [483, 135] width 615 height 10
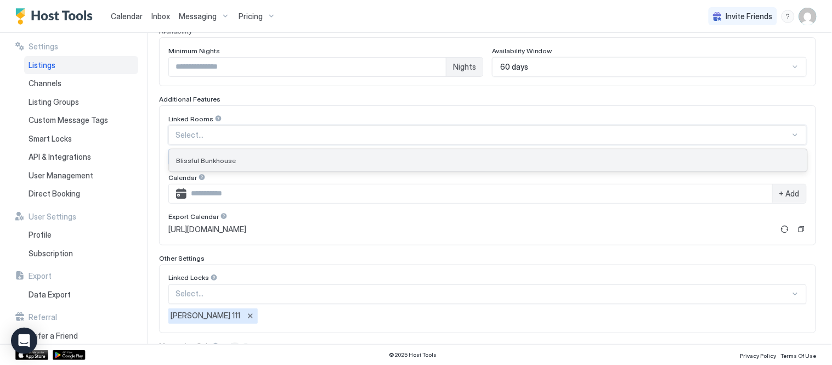
click at [208, 155] on div "Blissful Bunkhouse" at bounding box center [488, 160] width 637 height 21
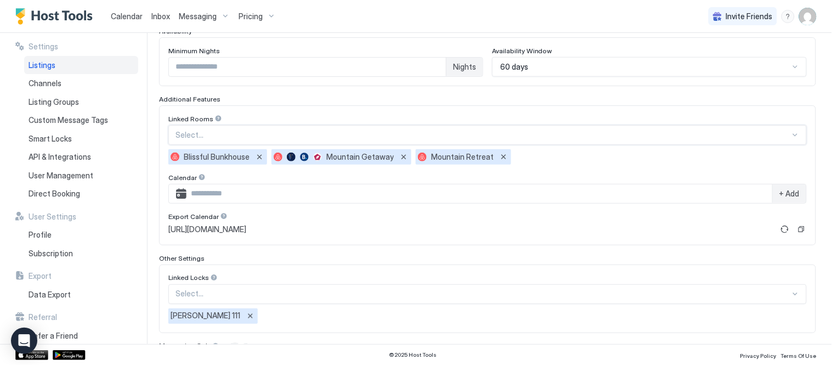
scroll to position [356, 0]
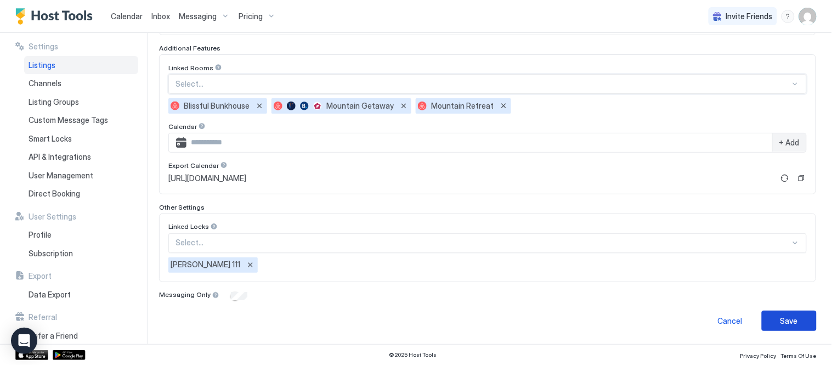
click at [771, 325] on button "Save" at bounding box center [789, 321] width 55 height 20
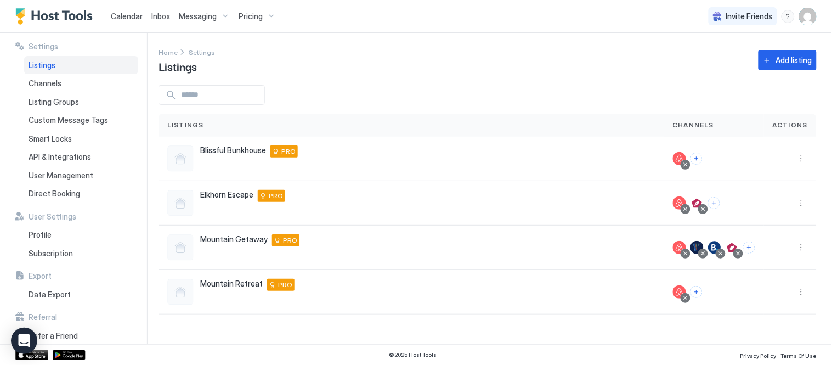
click at [120, 14] on span "Calendar" at bounding box center [127, 16] width 32 height 9
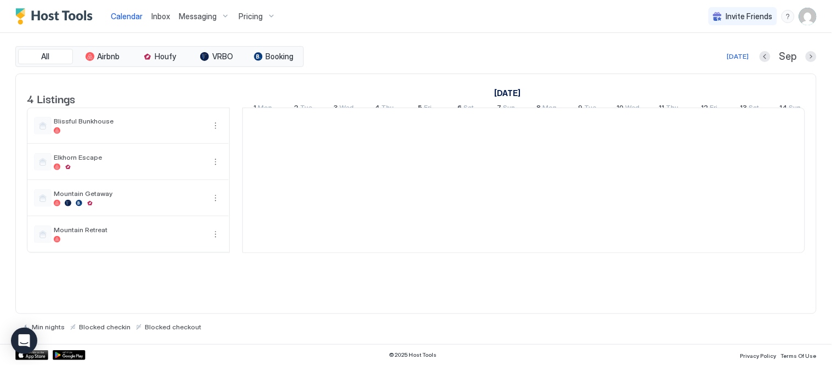
scroll to position [0, 610]
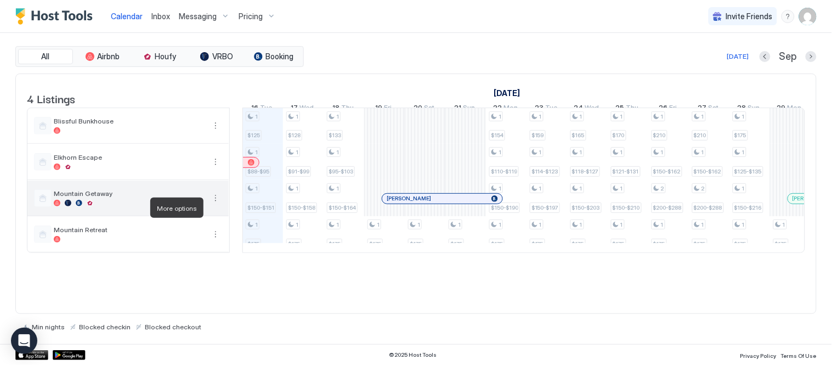
click at [217, 205] on button "More options" at bounding box center [215, 197] width 13 height 13
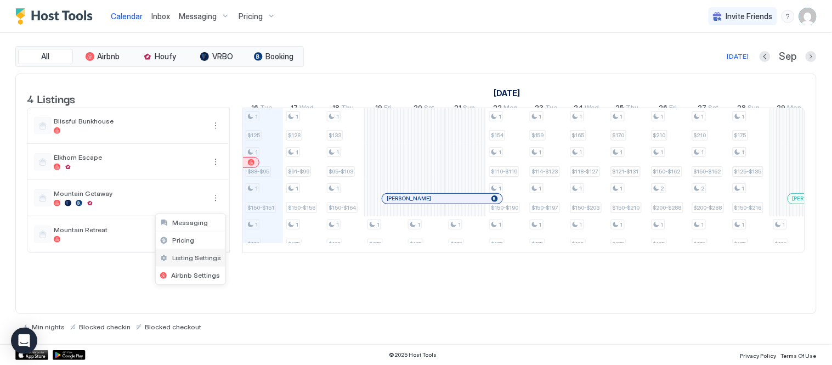
click at [200, 251] on div "Listing Settings" at bounding box center [191, 258] width 70 height 18
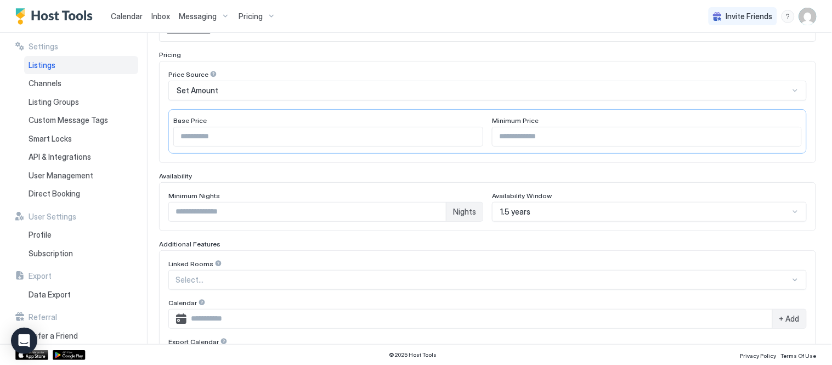
scroll to position [183, 0]
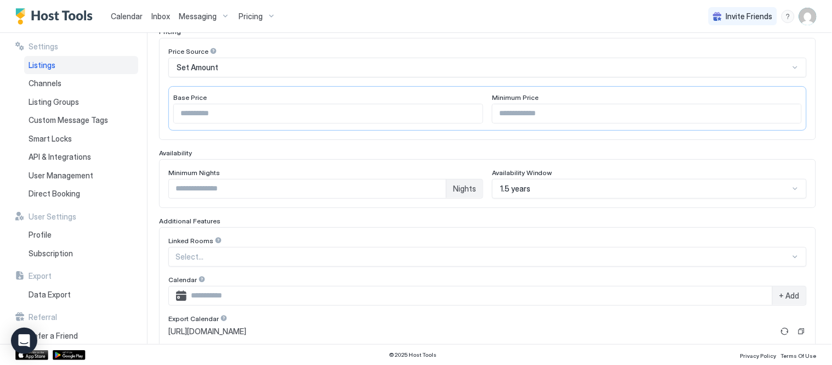
click at [234, 252] on div "Select..." at bounding box center [487, 257] width 639 height 20
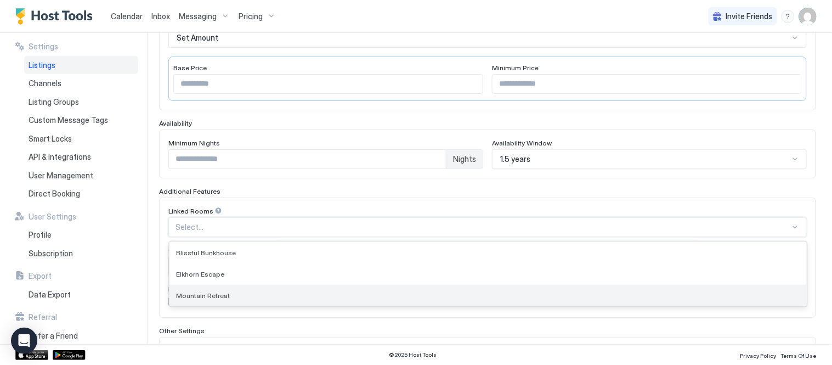
click at [232, 287] on div "Mountain Retreat" at bounding box center [488, 295] width 637 height 21
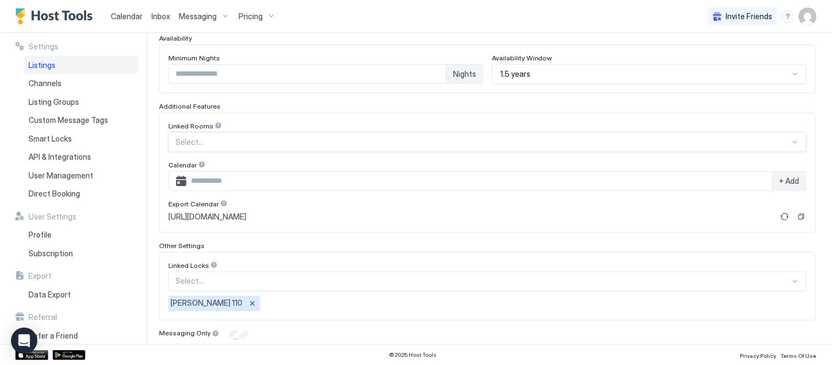
scroll to position [336, 0]
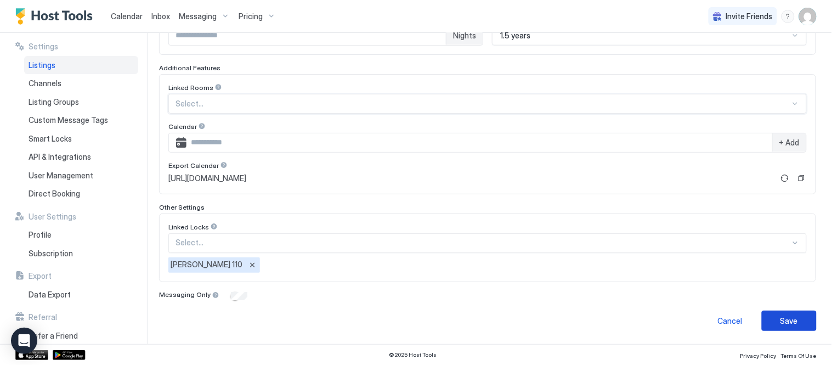
click at [804, 314] on button "Save" at bounding box center [789, 321] width 55 height 20
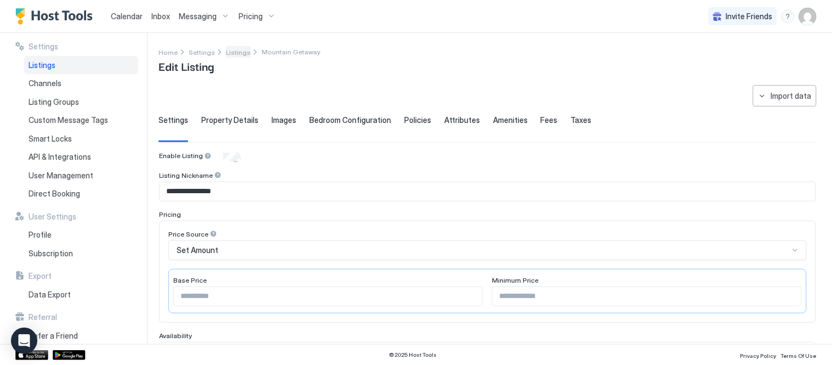
click at [242, 52] on span "Listings" at bounding box center [238, 52] width 25 height 8
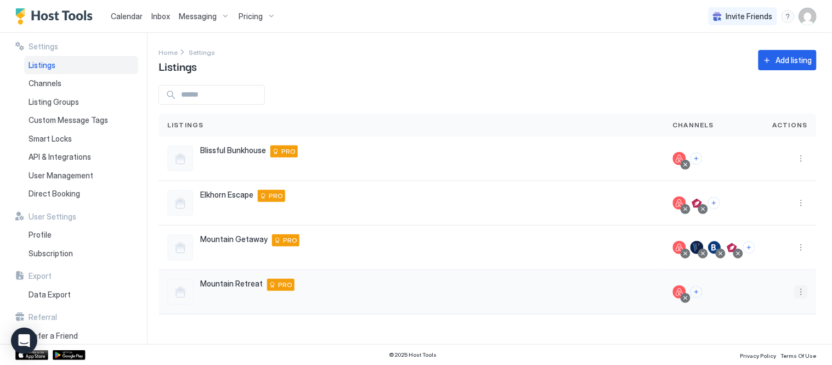
click at [796, 294] on button "More options" at bounding box center [801, 291] width 13 height 13
click at [756, 218] on div "Listing Settings" at bounding box center [773, 224] width 75 height 18
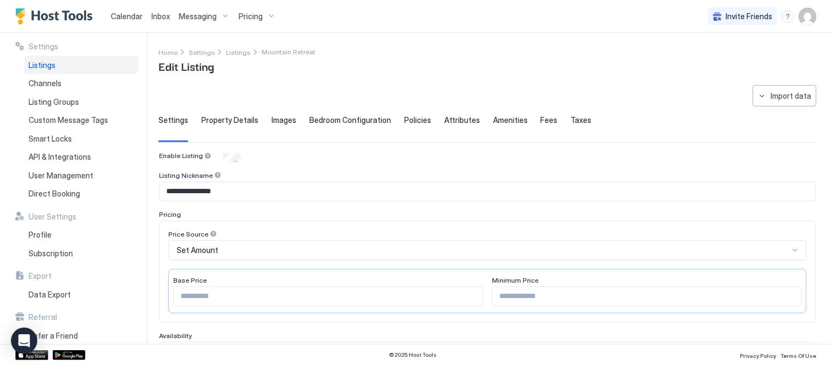
scroll to position [244, 0]
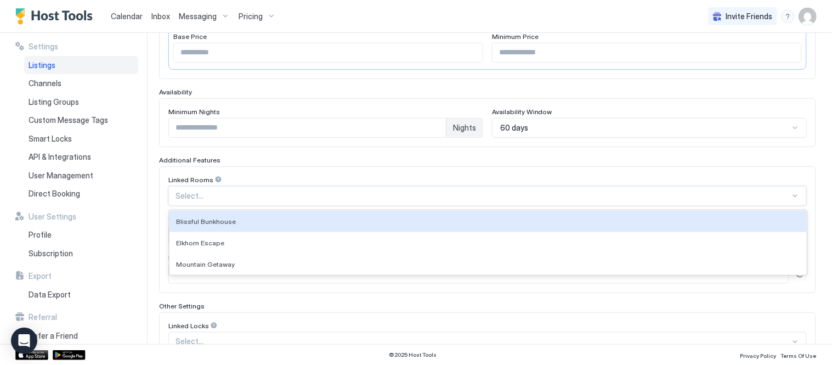
click at [222, 193] on div at bounding box center [483, 196] width 615 height 10
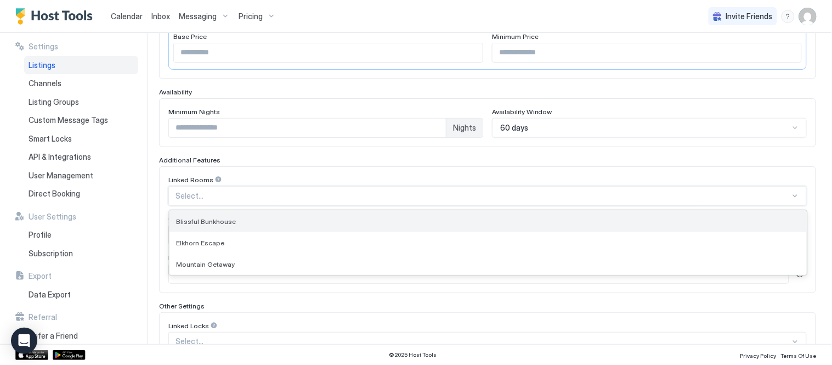
click at [222, 221] on span "Blissful Bunkhouse" at bounding box center [206, 221] width 60 height 8
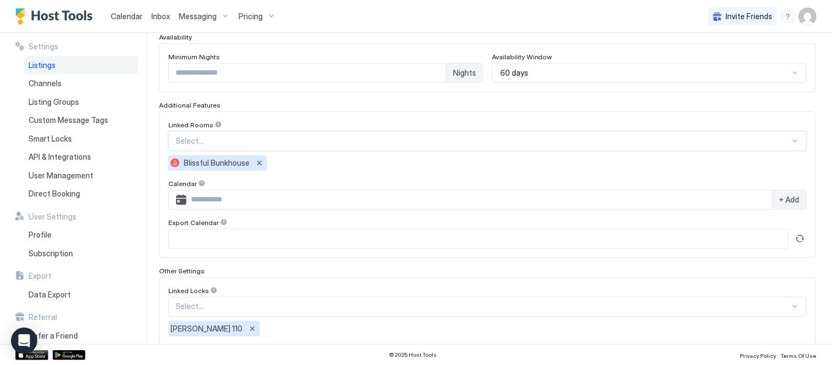
scroll to position [363, 0]
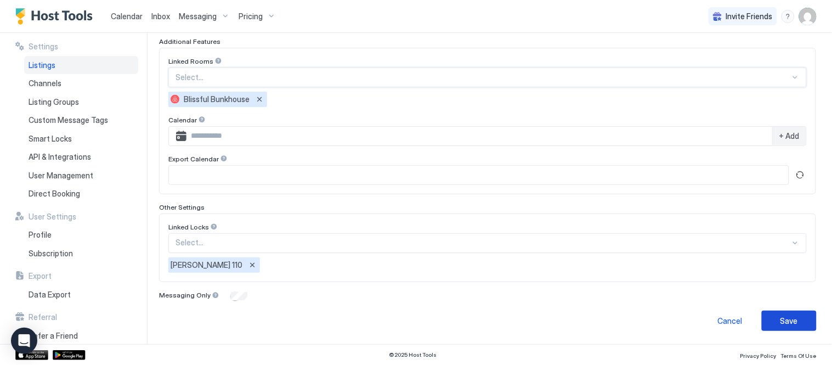
click at [794, 317] on button "Save" at bounding box center [789, 321] width 55 height 20
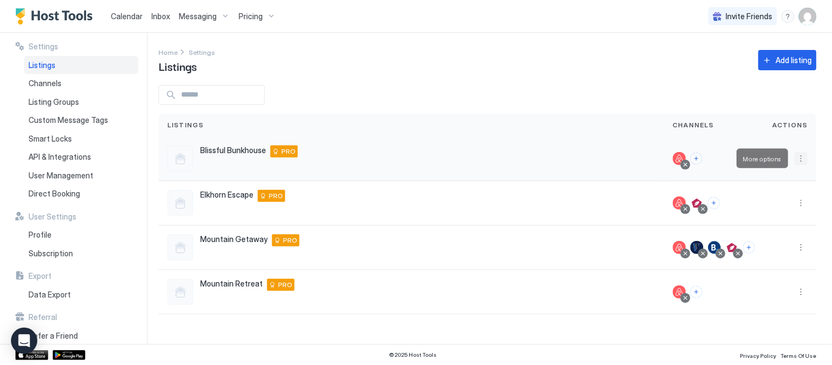
click at [806, 157] on button "More options" at bounding box center [801, 158] width 13 height 13
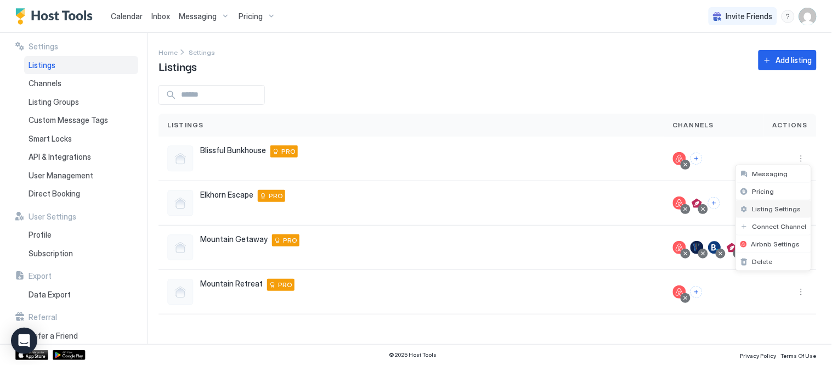
click at [765, 207] on span "Listing Settings" at bounding box center [777, 209] width 49 height 8
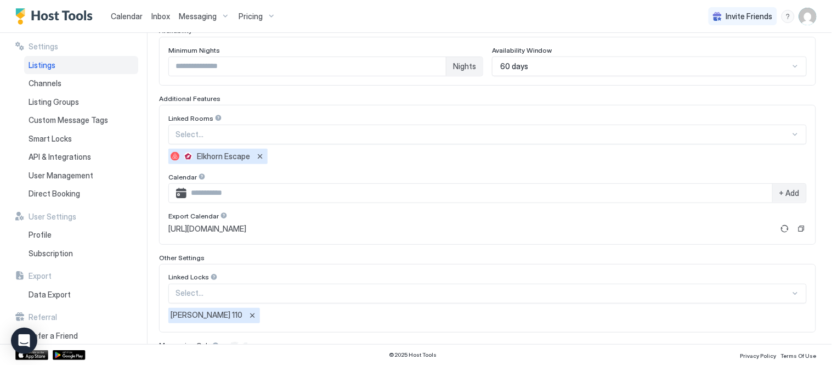
scroll to position [356, 0]
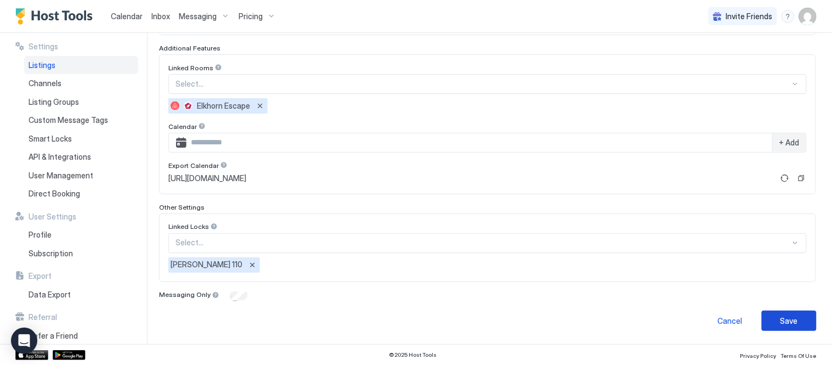
click at [795, 322] on button "Save" at bounding box center [789, 321] width 55 height 20
click at [770, 311] on button "Save" at bounding box center [789, 321] width 55 height 20
click at [133, 12] on span "Calendar" at bounding box center [127, 16] width 32 height 9
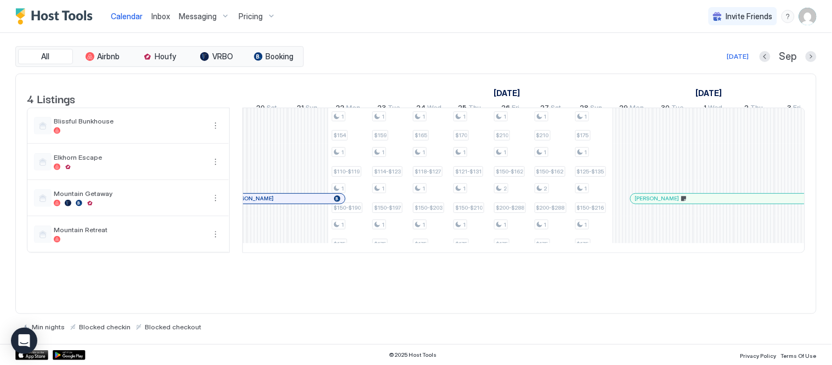
scroll to position [0, 826]
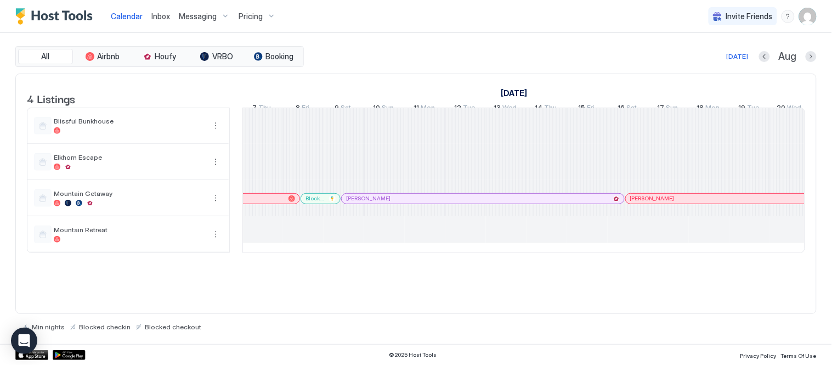
click at [256, 13] on span "Pricing" at bounding box center [251, 17] width 24 height 10
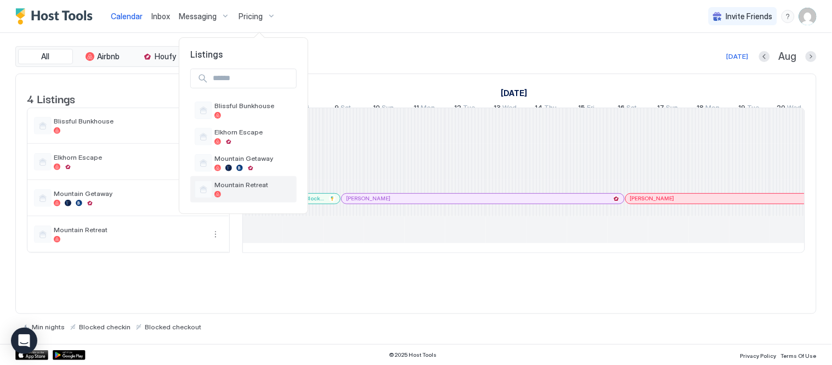
click at [247, 189] on div "Mountain Retreat" at bounding box center [254, 188] width 78 height 17
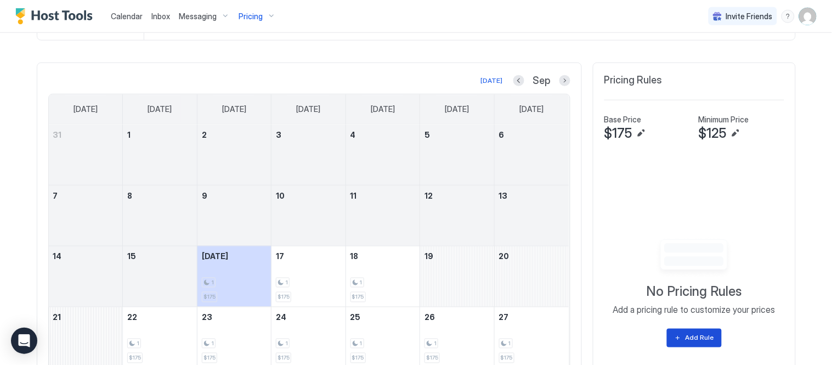
click at [705, 342] on div "Add Rule" at bounding box center [700, 338] width 29 height 10
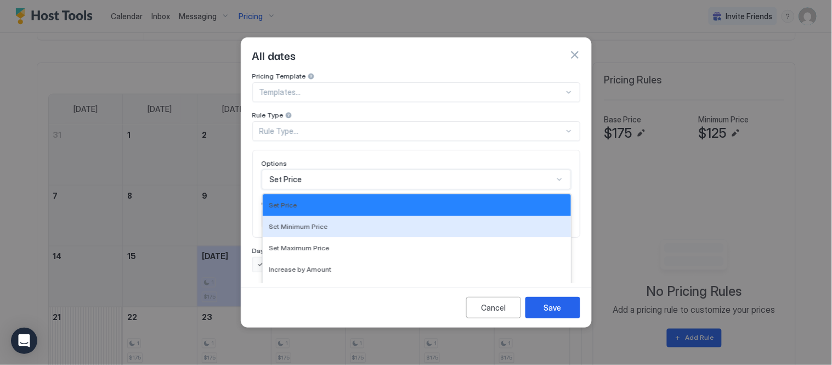
click at [304, 170] on div "17 results available. Use Up and Down to choose options, press Enter to select …" at bounding box center [416, 180] width 309 height 20
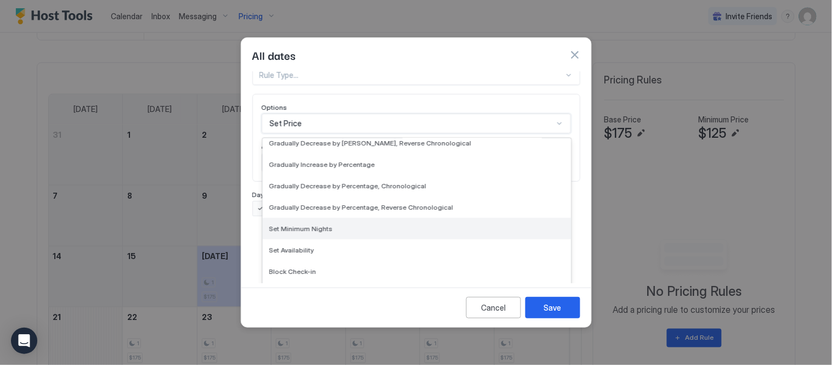
click at [347, 224] on div "Set Minimum Nights" at bounding box center [416, 228] width 295 height 8
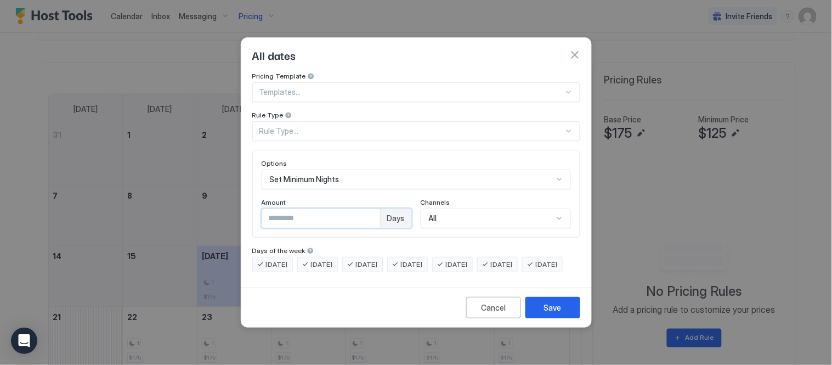
drag, startPoint x: 264, startPoint y: 206, endPoint x: 258, endPoint y: 213, distance: 8.6
click at [254, 209] on div "Options Set Minimum Nights Amount * Days Channels All" at bounding box center [416, 194] width 328 height 88
type input "*"
click at [546, 313] on div "Save" at bounding box center [553, 308] width 18 height 12
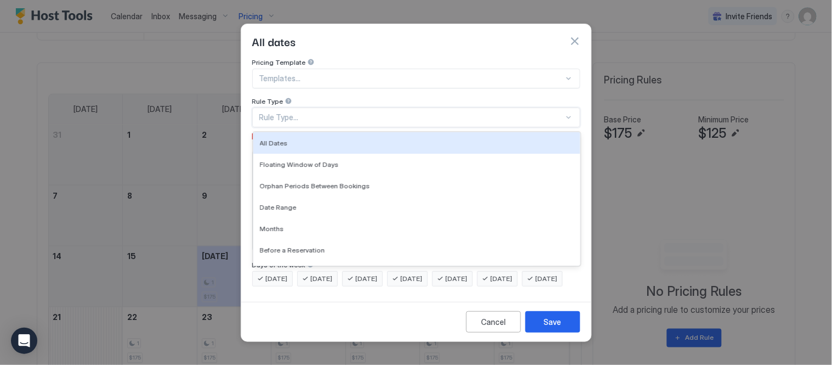
click at [340, 112] on div "Rule Type..." at bounding box center [411, 117] width 304 height 10
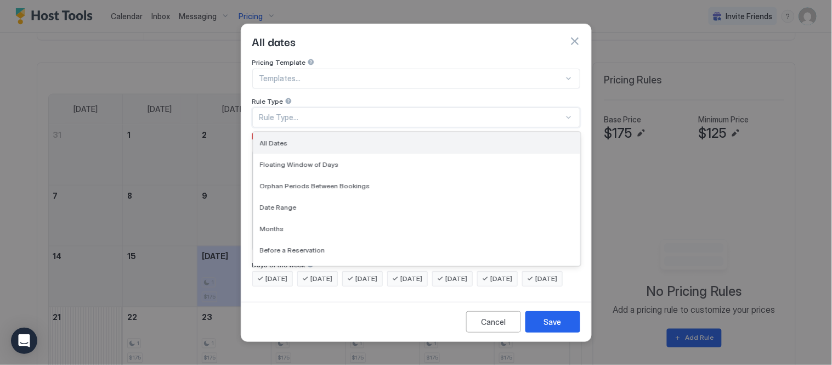
click at [332, 139] on div "All Dates" at bounding box center [417, 143] width 314 height 8
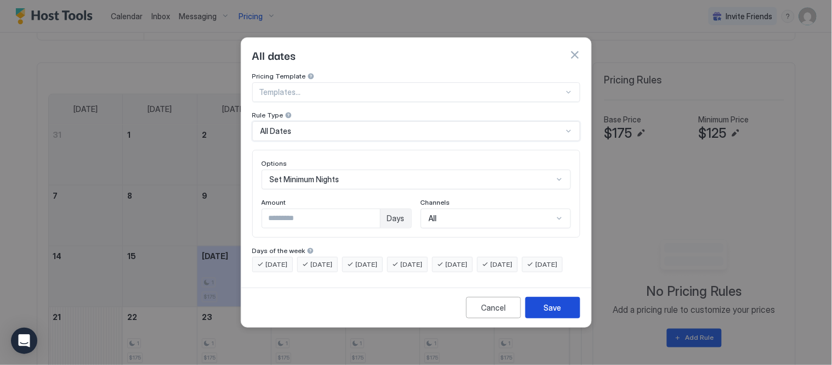
click at [565, 318] on button "Save" at bounding box center [553, 307] width 55 height 21
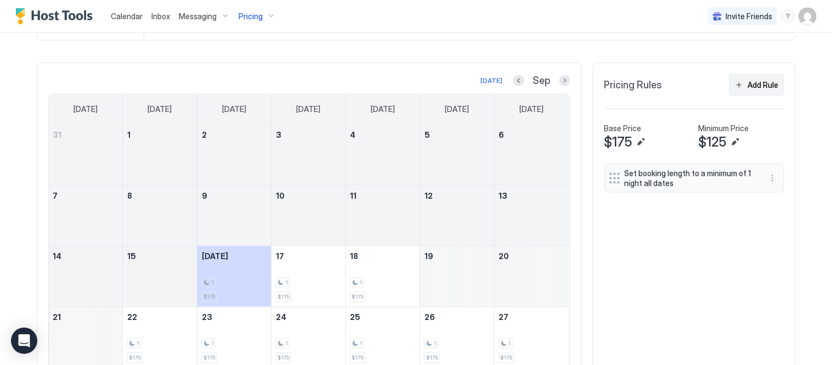
click at [739, 84] on button "Add Rule" at bounding box center [757, 84] width 55 height 21
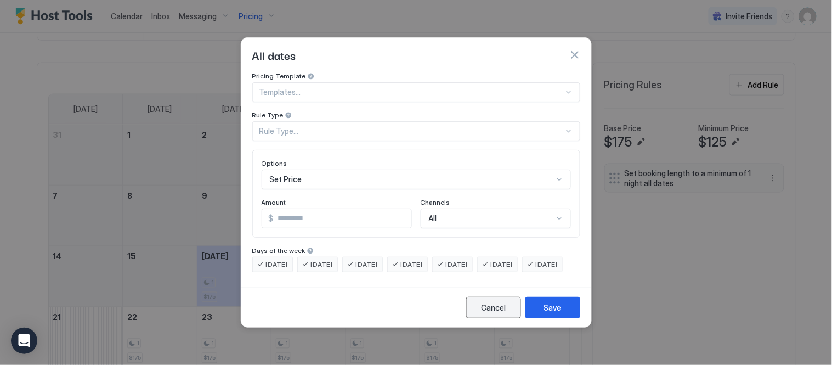
click at [499, 318] on button "Cancel" at bounding box center [493, 307] width 55 height 21
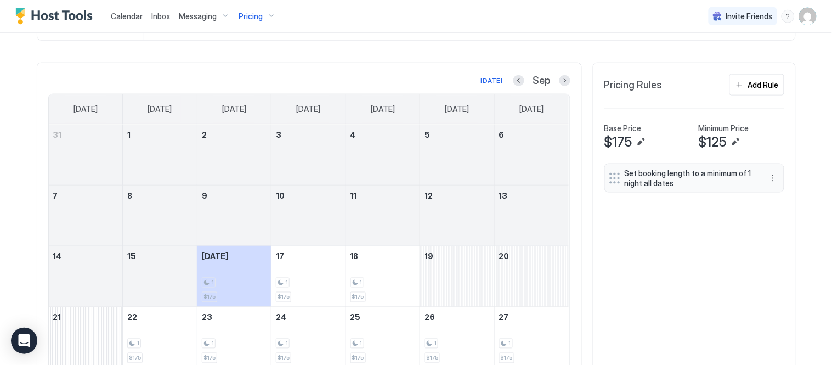
click at [261, 11] on div "Pricing" at bounding box center [257, 16] width 46 height 19
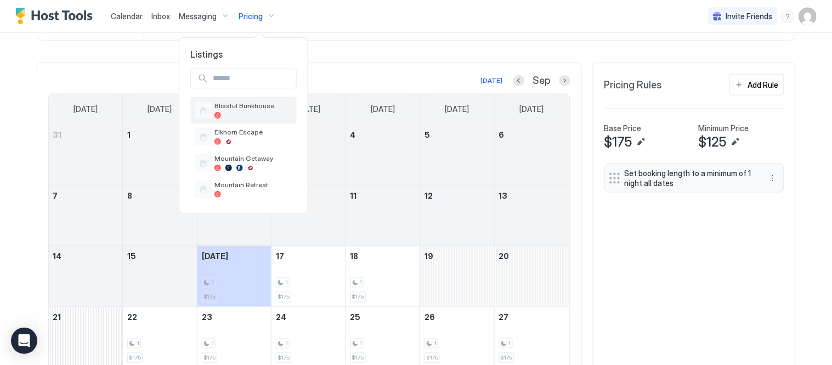
click at [266, 103] on span "Blissful Bunkhouse" at bounding box center [254, 105] width 78 height 8
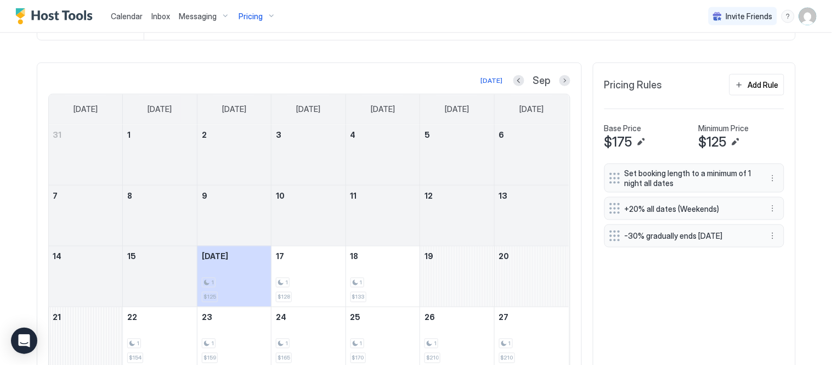
click at [270, 19] on div "Pricing" at bounding box center [257, 16] width 46 height 19
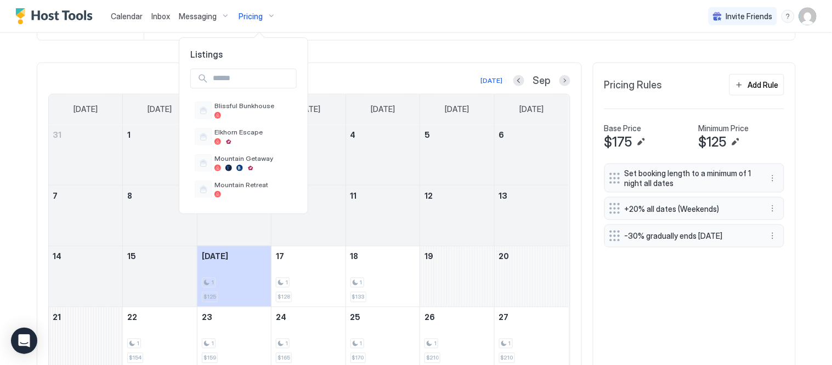
click at [695, 55] on div at bounding box center [416, 182] width 832 height 365
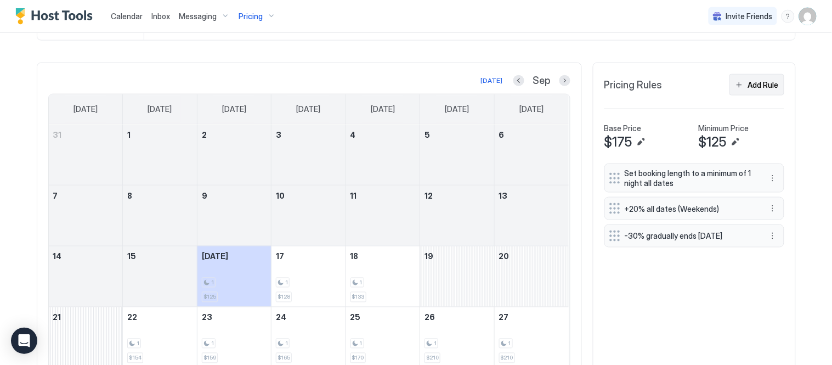
click at [748, 84] on div "Add Rule" at bounding box center [763, 85] width 31 height 12
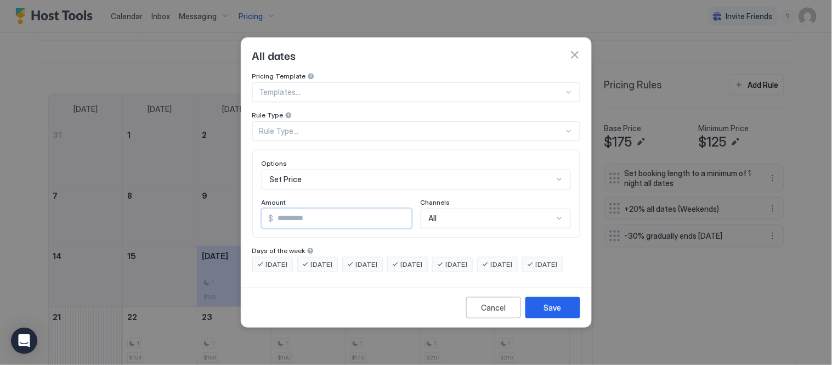
click at [323, 214] on input "*" at bounding box center [343, 218] width 138 height 19
click at [305, 170] on div "Set Price" at bounding box center [416, 180] width 309 height 20
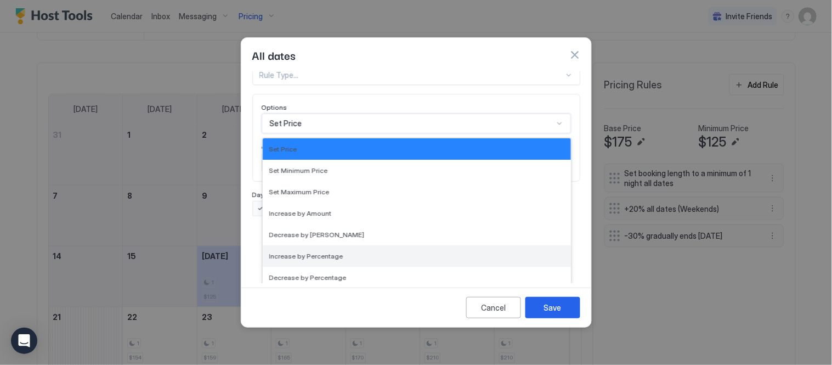
click at [315, 245] on div "Increase by Percentage" at bounding box center [417, 255] width 308 height 21
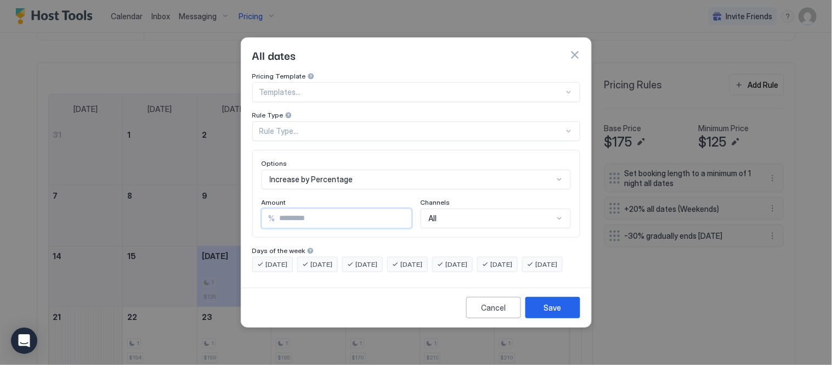
click at [253, 208] on div "Options Increase by Percentage Amount % * Channels All" at bounding box center [416, 194] width 328 height 88
type input "**"
click at [286, 259] on span "[DATE]" at bounding box center [277, 264] width 22 height 10
click at [321, 259] on span "[DATE]" at bounding box center [322, 264] width 22 height 10
click at [378, 259] on span "[DATE]" at bounding box center [367, 264] width 22 height 10
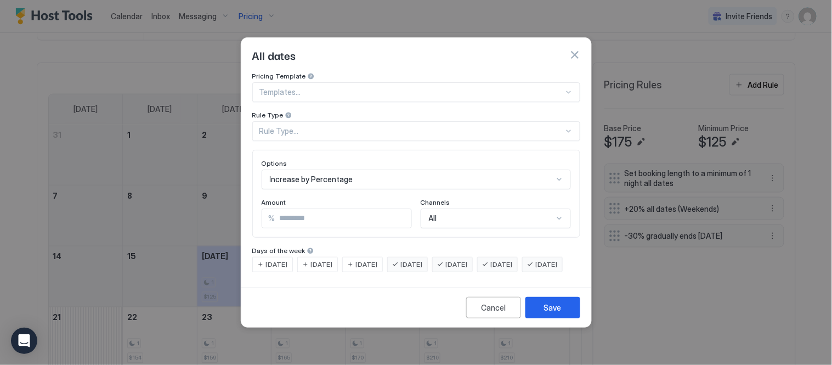
click at [423, 259] on span "[DATE]" at bounding box center [412, 264] width 22 height 10
click at [536, 269] on span "[DATE]" at bounding box center [547, 264] width 22 height 10
click at [552, 313] on div "Save" at bounding box center [553, 308] width 18 height 12
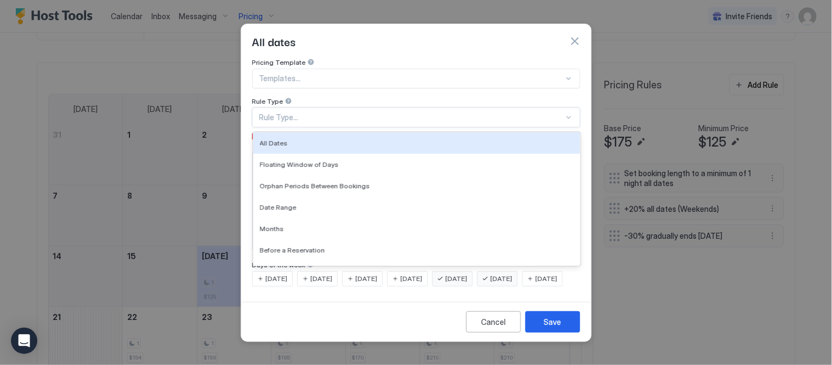
drag, startPoint x: 349, startPoint y: 98, endPoint x: 348, endPoint y: 115, distance: 17.6
click at [349, 108] on div "Rule Type..." at bounding box center [416, 118] width 328 height 20
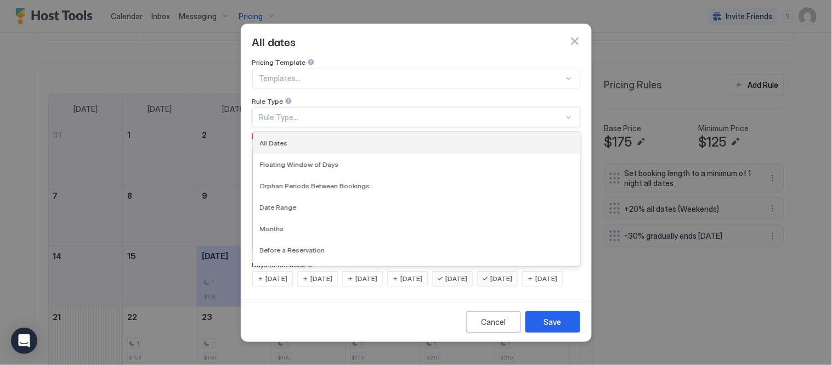
click at [342, 139] on div "All Dates" at bounding box center [416, 142] width 327 height 21
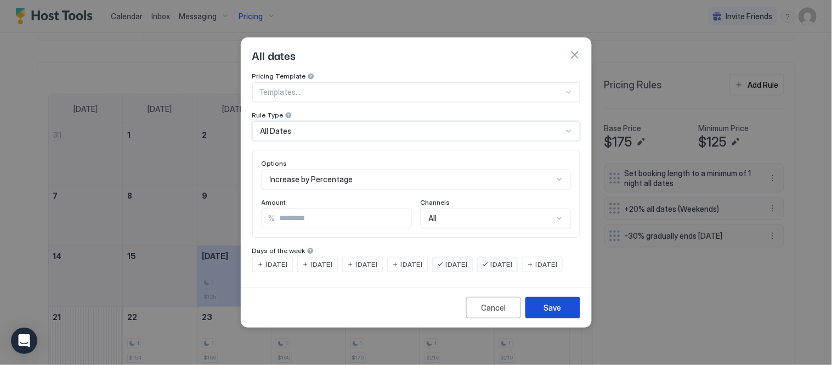
click at [567, 318] on button "Save" at bounding box center [553, 307] width 55 height 21
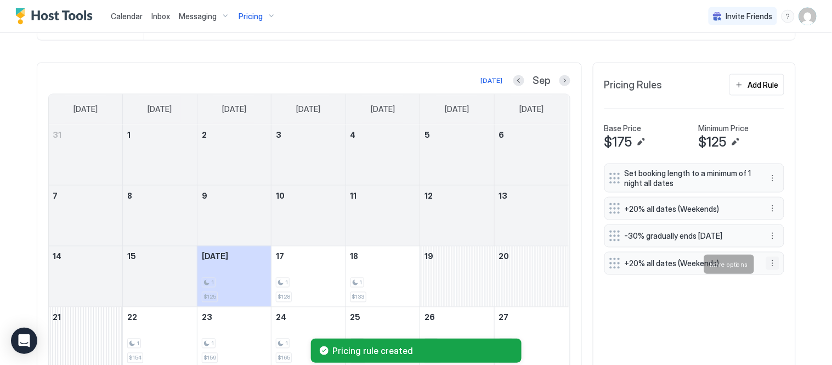
click at [772, 263] on button "More options" at bounding box center [772, 263] width 13 height 13
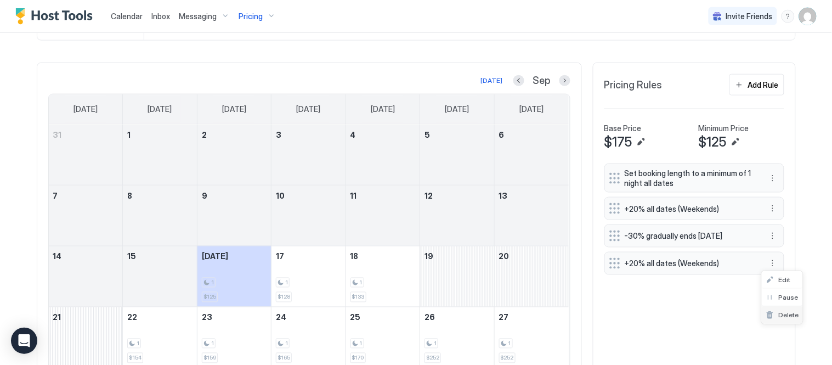
click at [785, 313] on span "Delete" at bounding box center [788, 315] width 20 height 8
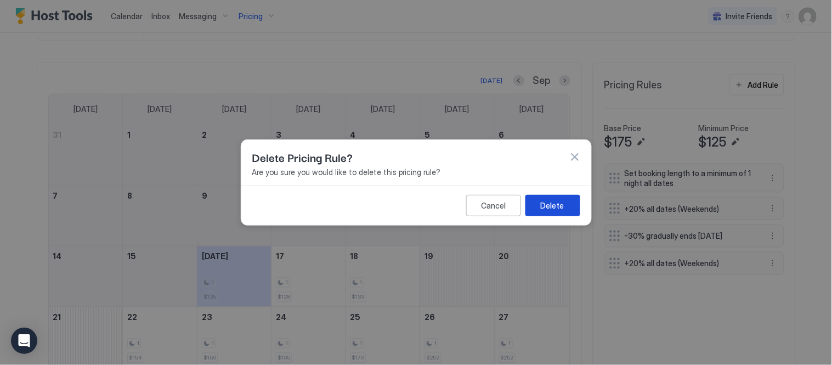
click at [556, 198] on button "Delete" at bounding box center [553, 205] width 55 height 21
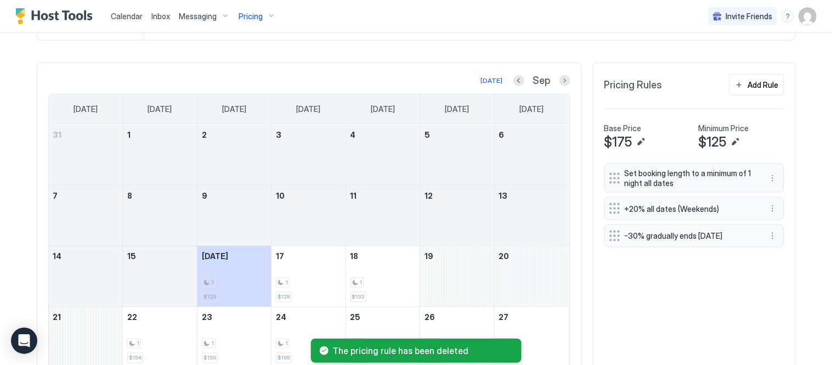
click at [251, 15] on span "Pricing" at bounding box center [251, 17] width 24 height 10
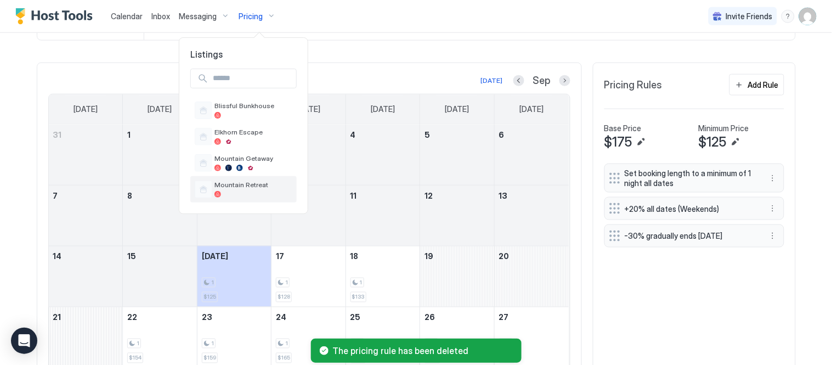
click at [261, 195] on div at bounding box center [254, 194] width 78 height 7
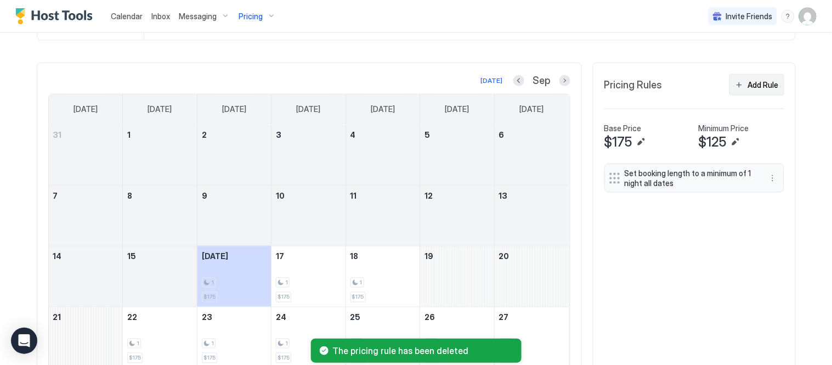
click at [748, 79] on div "Add Rule" at bounding box center [763, 85] width 31 height 12
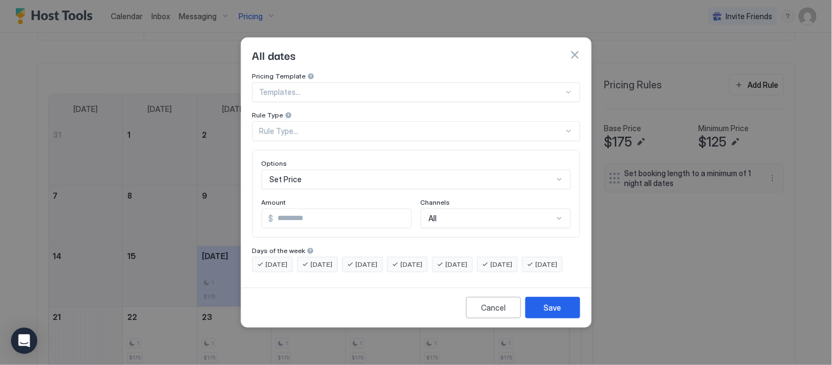
click at [321, 87] on div at bounding box center [411, 92] width 304 height 10
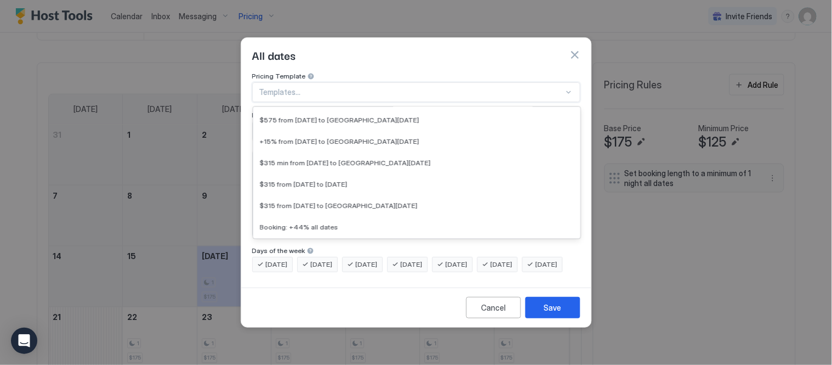
scroll to position [719, 0]
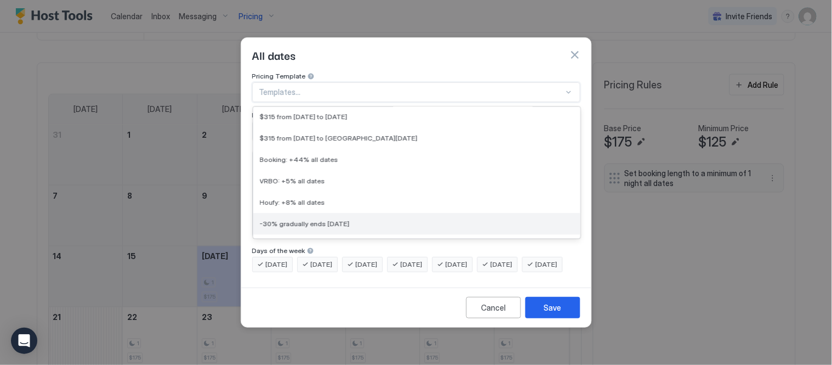
click at [404, 213] on div "-30% gradually ends [DATE]" at bounding box center [416, 223] width 327 height 21
type input "**"
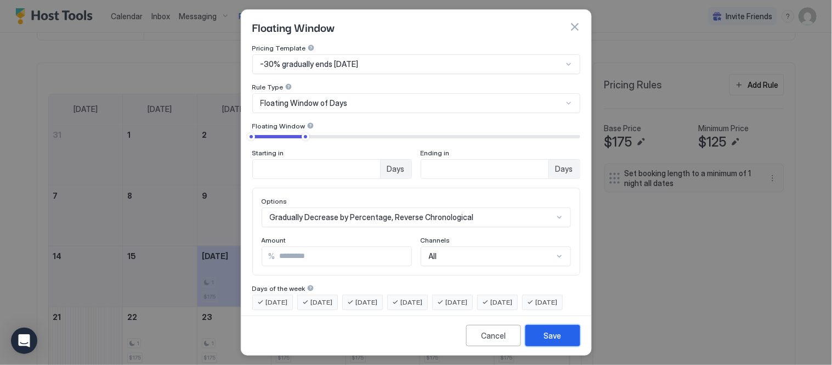
click at [543, 331] on button "Save" at bounding box center [553, 335] width 55 height 21
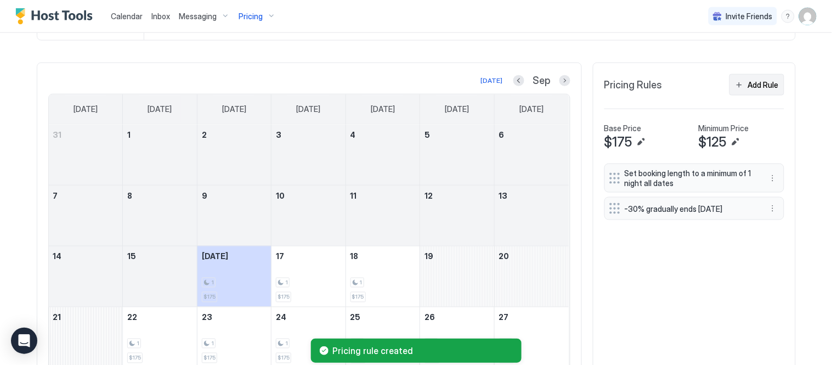
click at [759, 77] on button "Add Rule" at bounding box center [757, 84] width 55 height 21
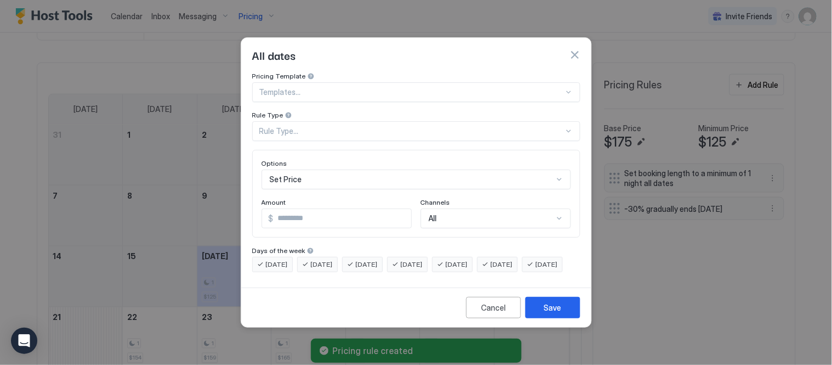
drag, startPoint x: 334, startPoint y: 59, endPoint x: 332, endPoint y: 72, distance: 13.2
click at [333, 69] on div "All dates Pricing Template Templates... Rule Type Rule Type... Options Set Pric…" at bounding box center [416, 182] width 351 height 290
click at [328, 87] on div at bounding box center [411, 92] width 304 height 10
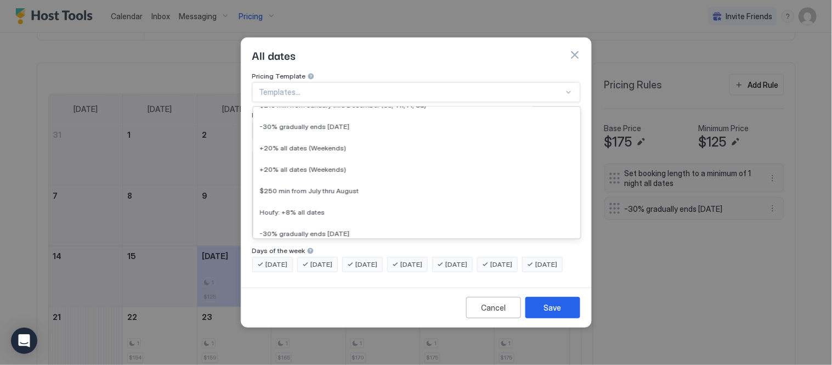
scroll to position [253, 0]
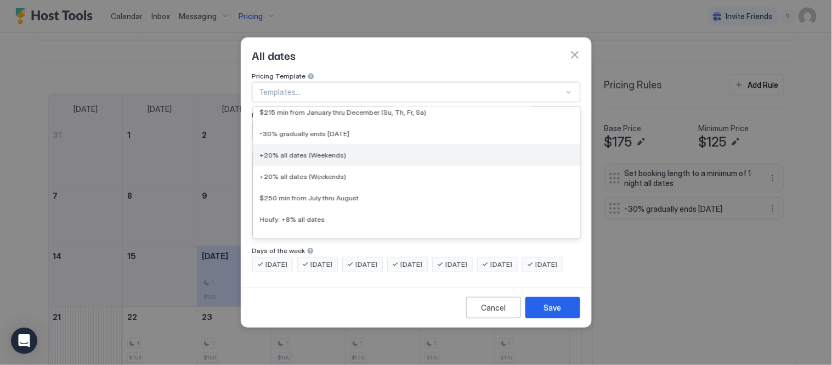
click at [433, 151] on div "+20% all dates (Weekends)" at bounding box center [417, 155] width 314 height 8
type input "**"
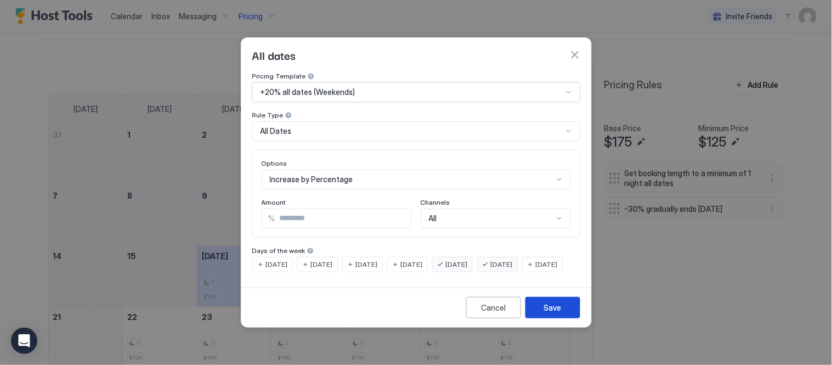
click at [563, 318] on button "Save" at bounding box center [553, 307] width 55 height 21
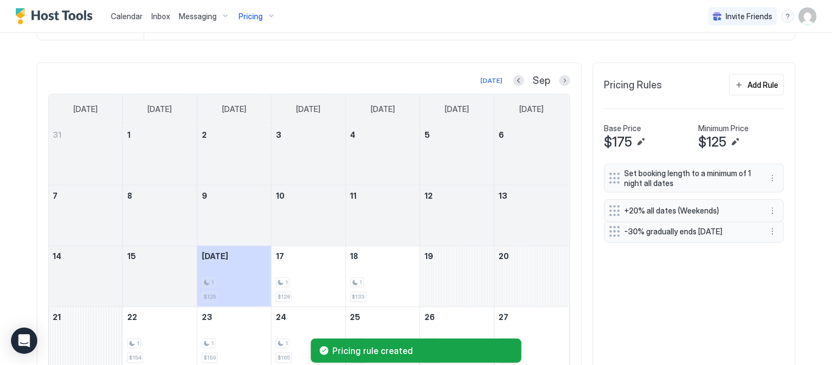
drag, startPoint x: 606, startPoint y: 238, endPoint x: 610, endPoint y: 212, distance: 26.2
click at [610, 212] on div "Set booking length to a minimum of 1 night all dates -30% gradually ends [DATE]…" at bounding box center [695, 205] width 180 height 84
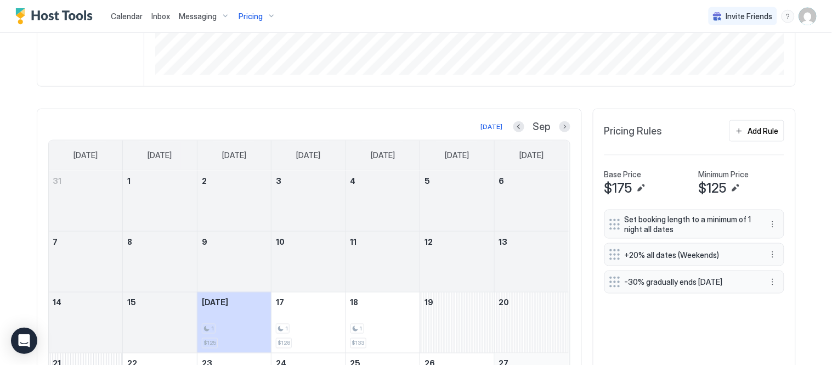
scroll to position [229, 0]
